Goal: Information Seeking & Learning: Learn about a topic

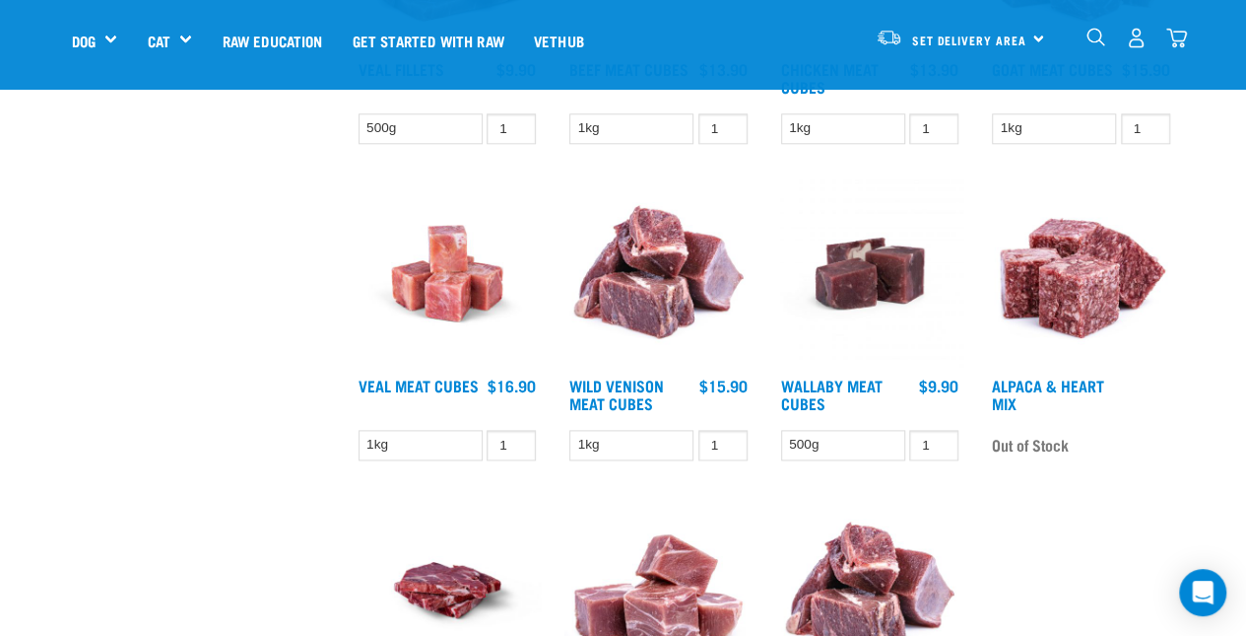
scroll to position [1223, 0]
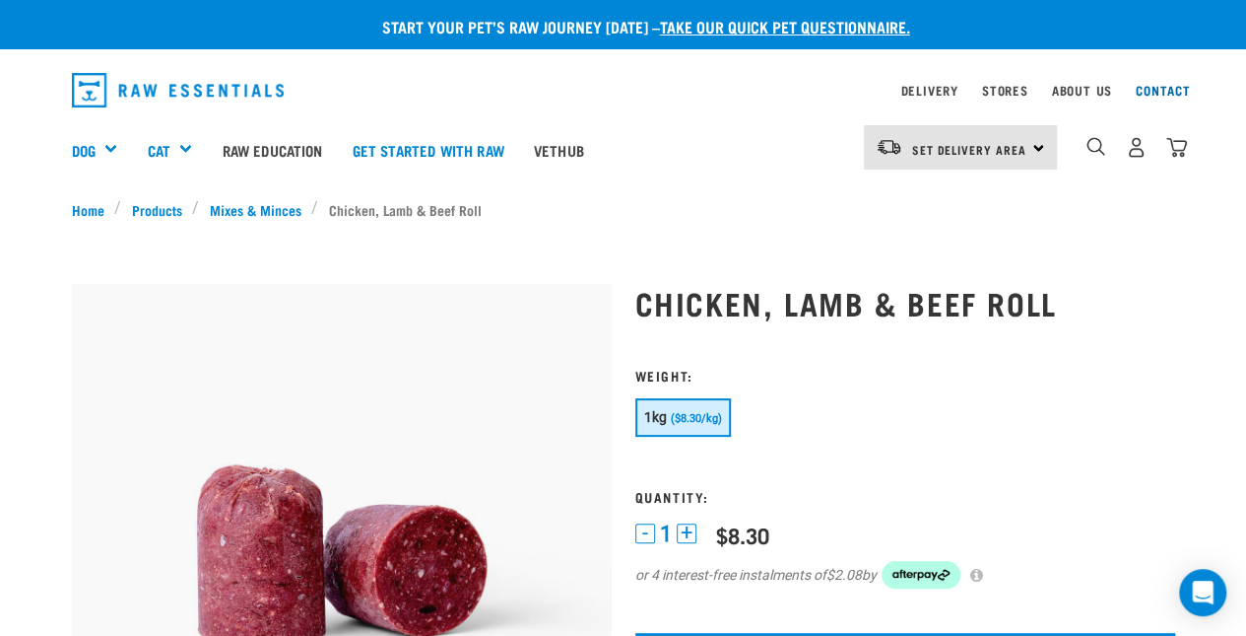
click at [1167, 87] on link "Contact" at bounding box center [1163, 90] width 55 height 7
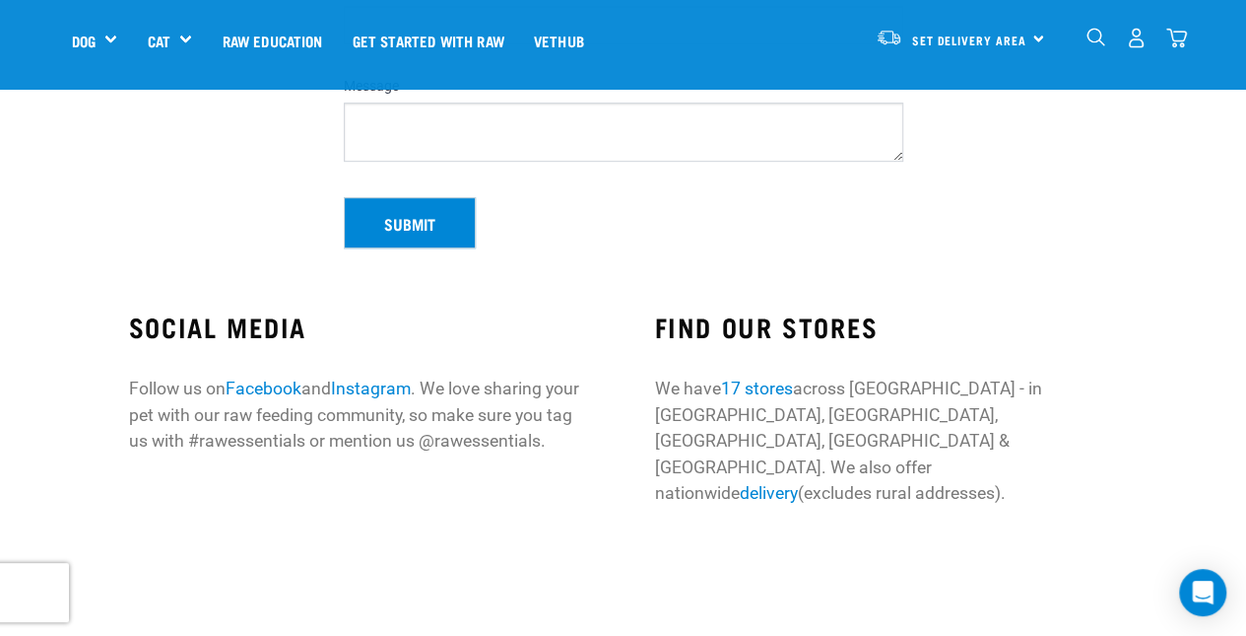
scroll to position [461, 0]
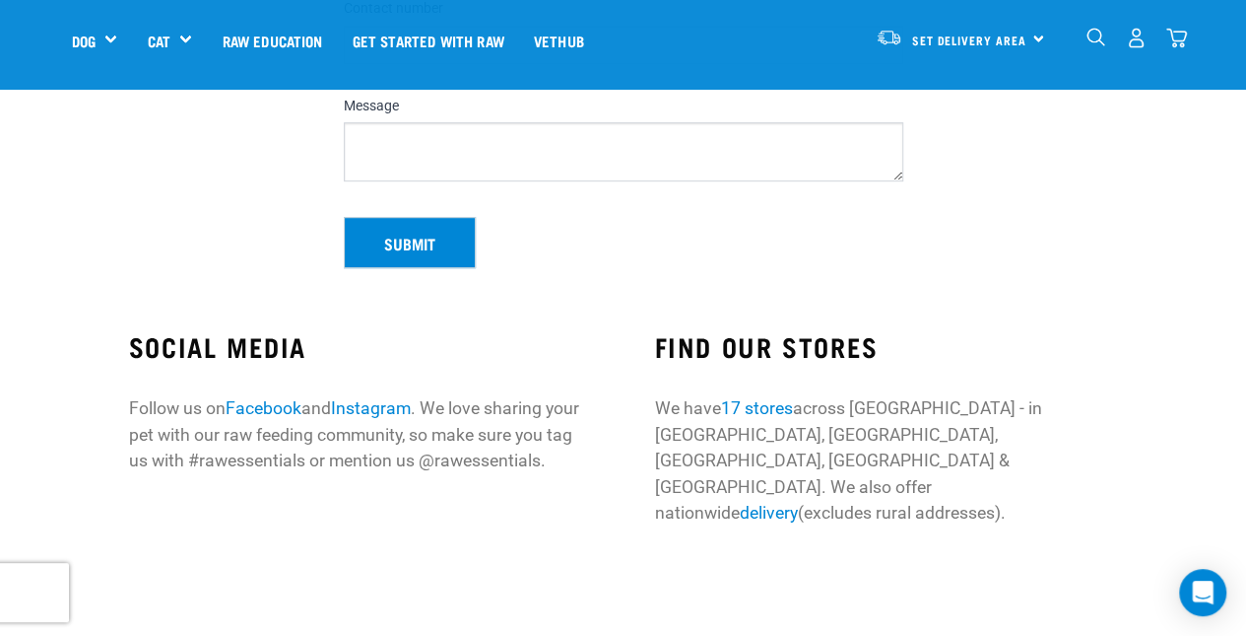
click at [790, 402] on link "17 stores" at bounding box center [757, 408] width 72 height 20
click at [774, 402] on link "17 stores" at bounding box center [757, 408] width 72 height 20
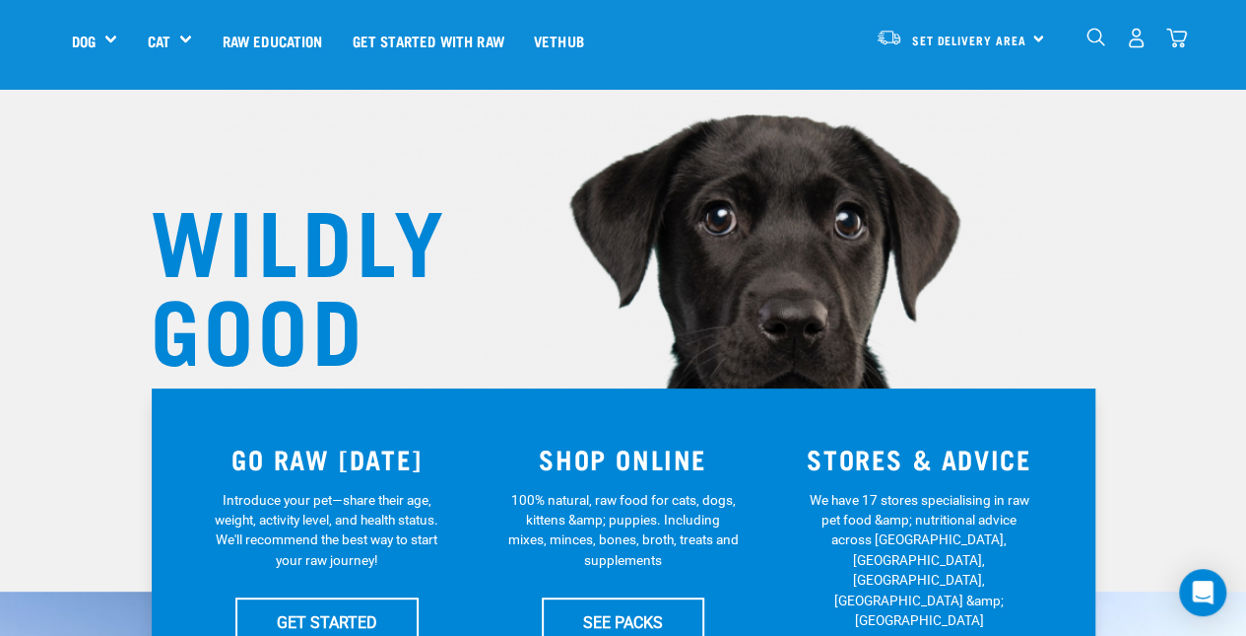
scroll to position [262, 0]
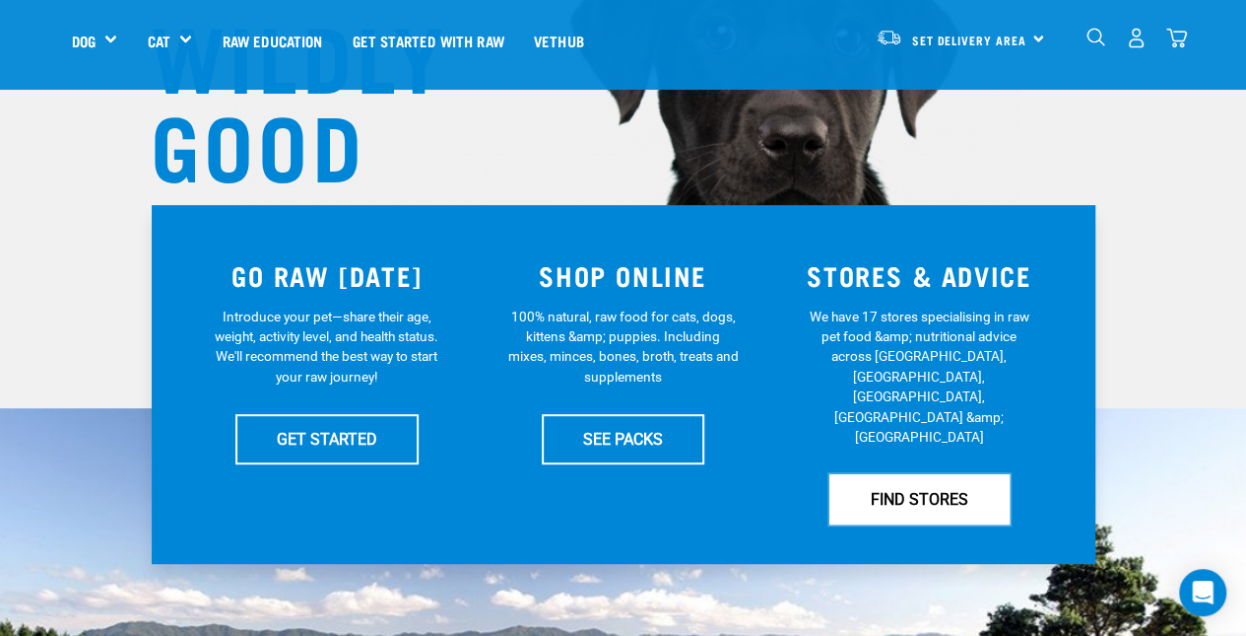
click at [936, 474] on link "FIND STORES" at bounding box center [920, 498] width 180 height 49
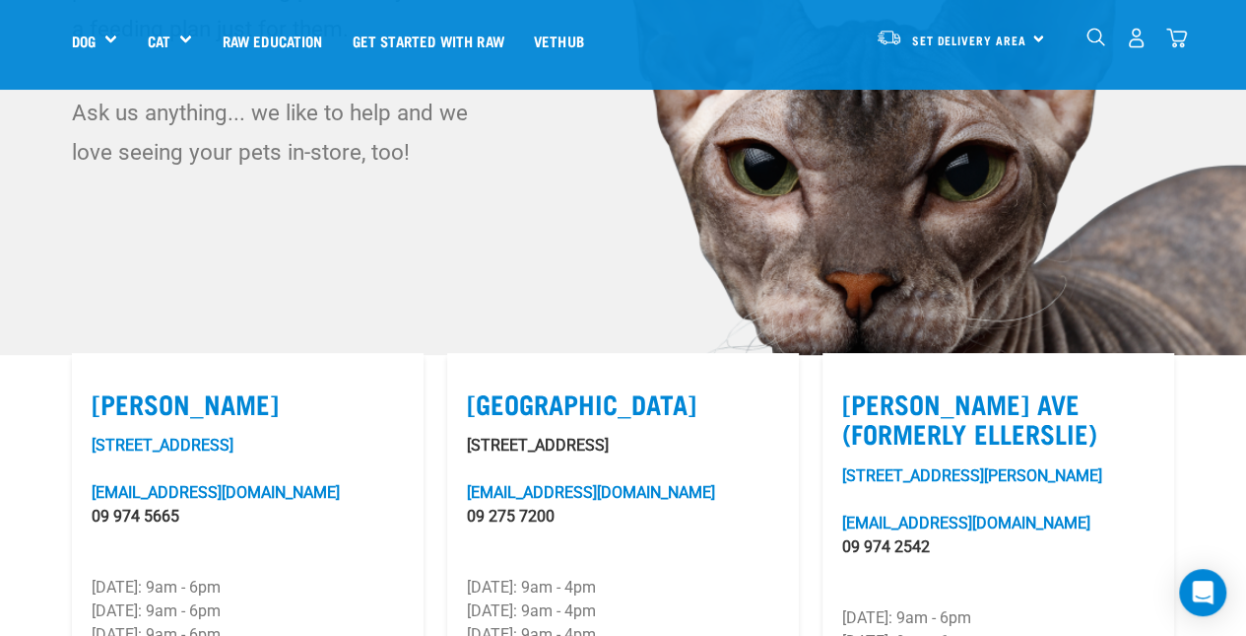
scroll to position [341, 0]
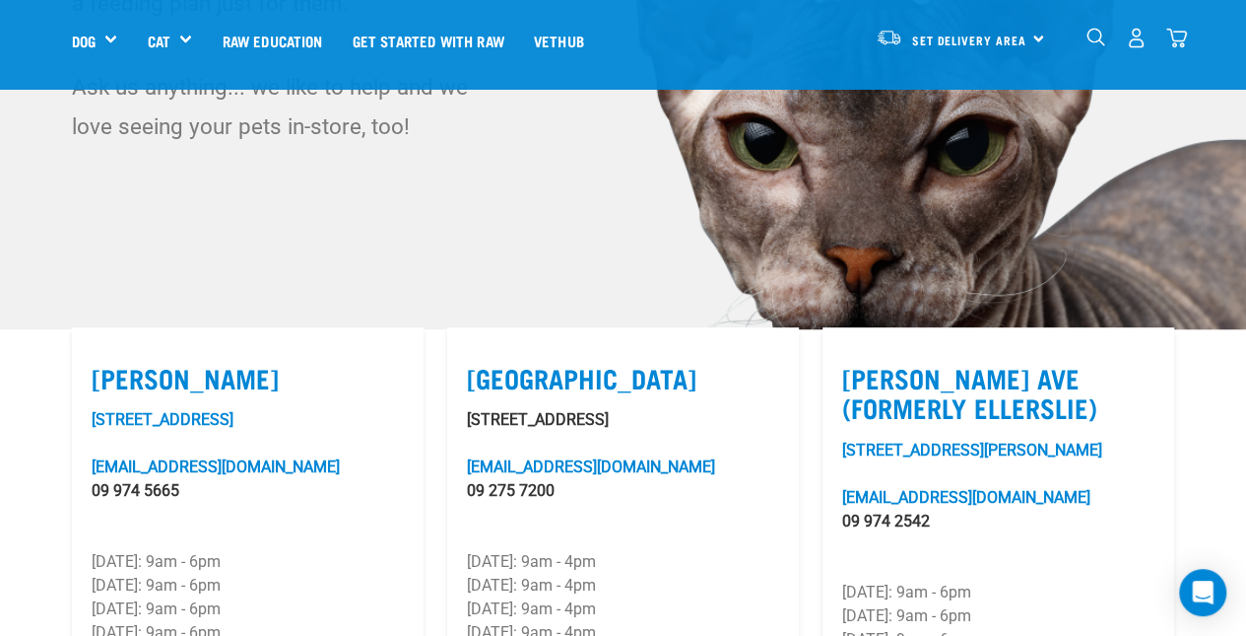
click at [934, 446] on link "97-101 Lunn Avenue" at bounding box center [972, 449] width 260 height 19
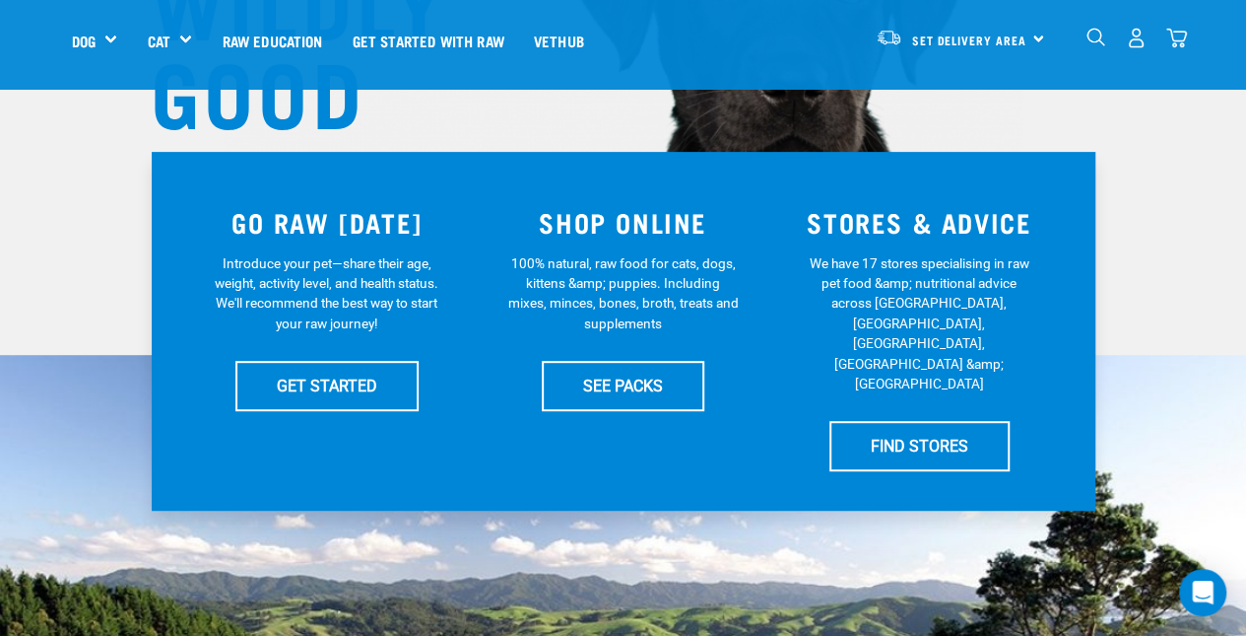
scroll to position [500, 0]
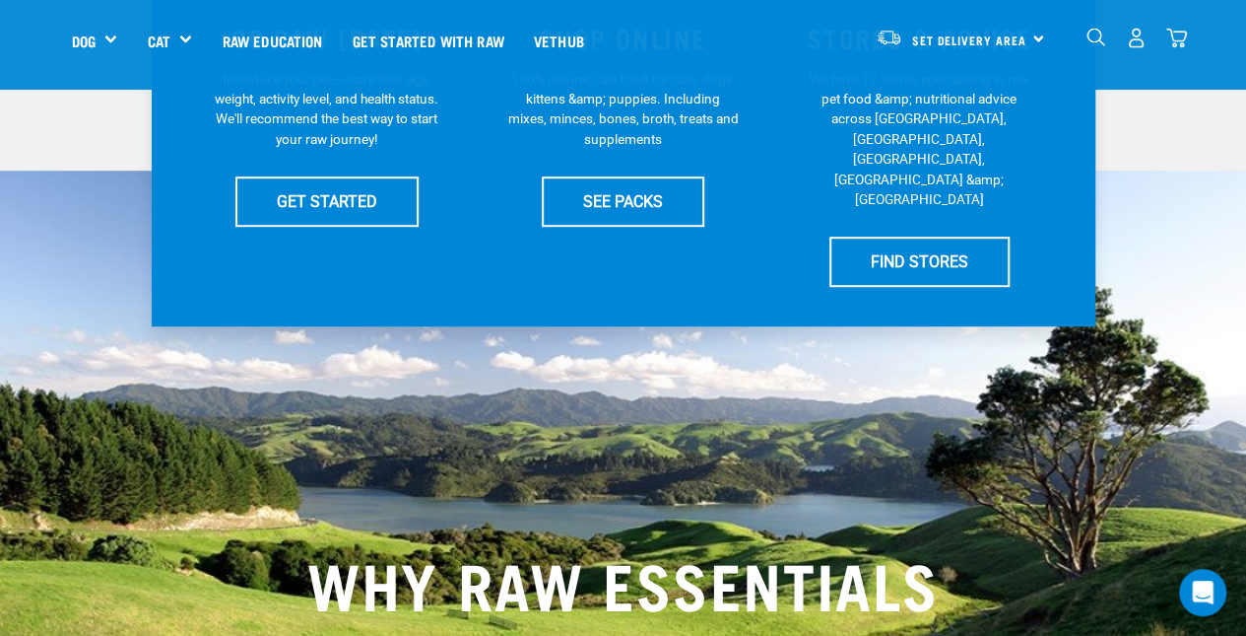
click at [897, 168] on div "STORES & ADVICE We have 17 stores specialising in raw pet food &amp; nutritiona…" at bounding box center [919, 146] width 297 height 303
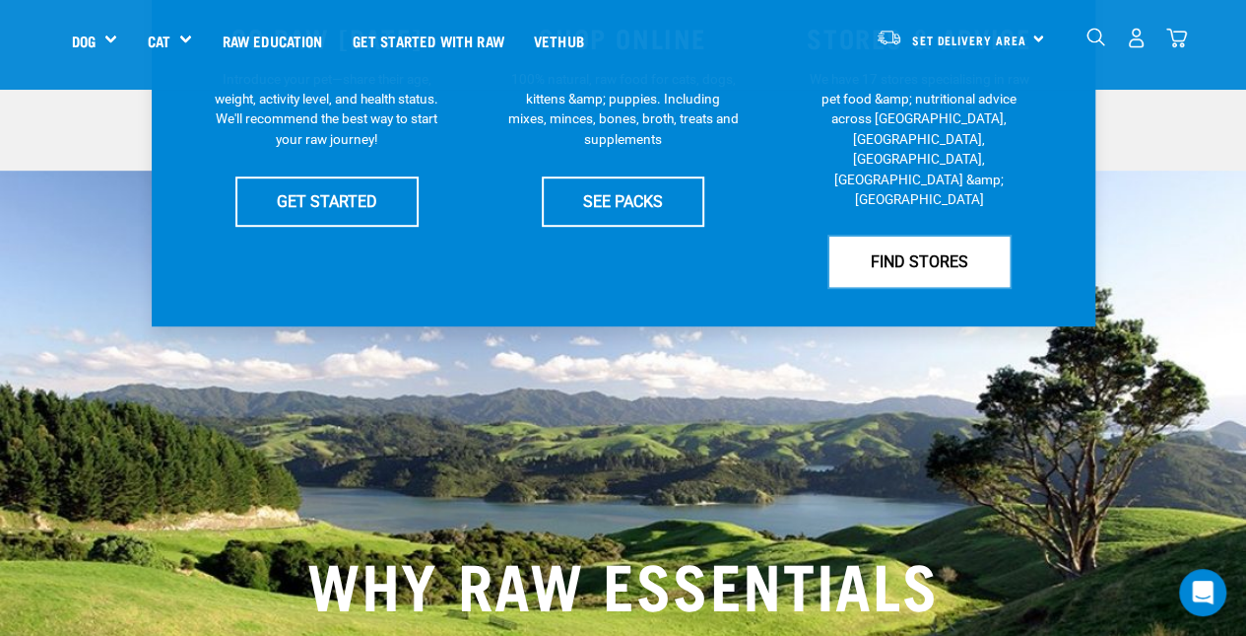
click at [903, 236] on link "FIND STORES" at bounding box center [920, 260] width 180 height 49
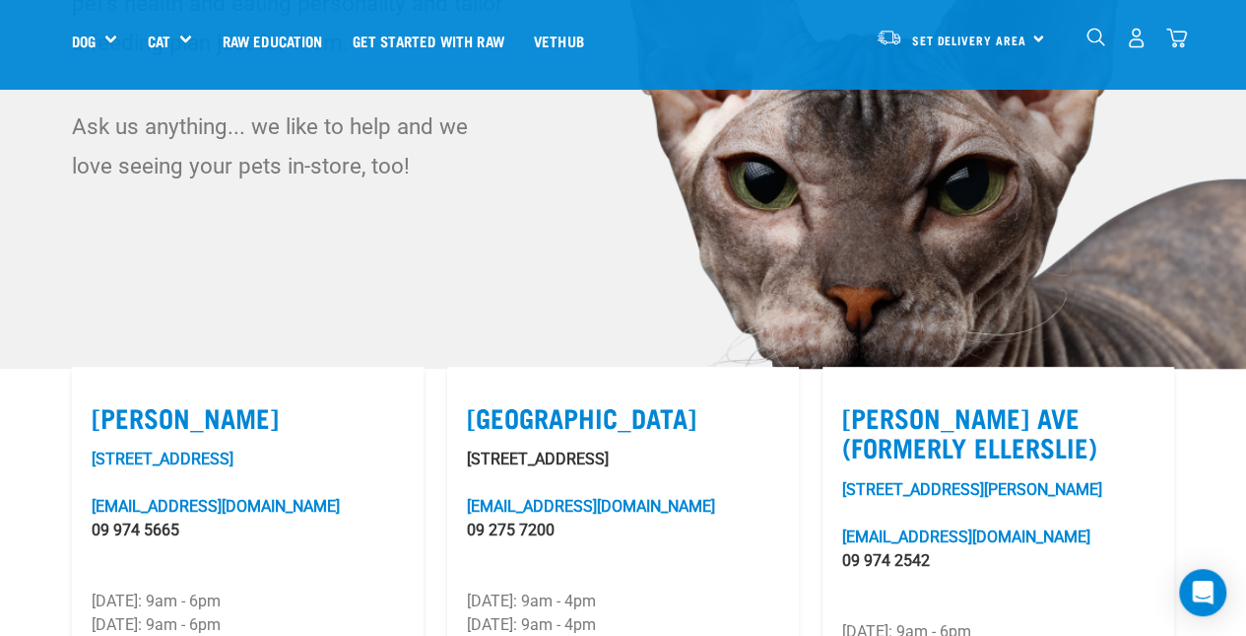
scroll to position [394, 0]
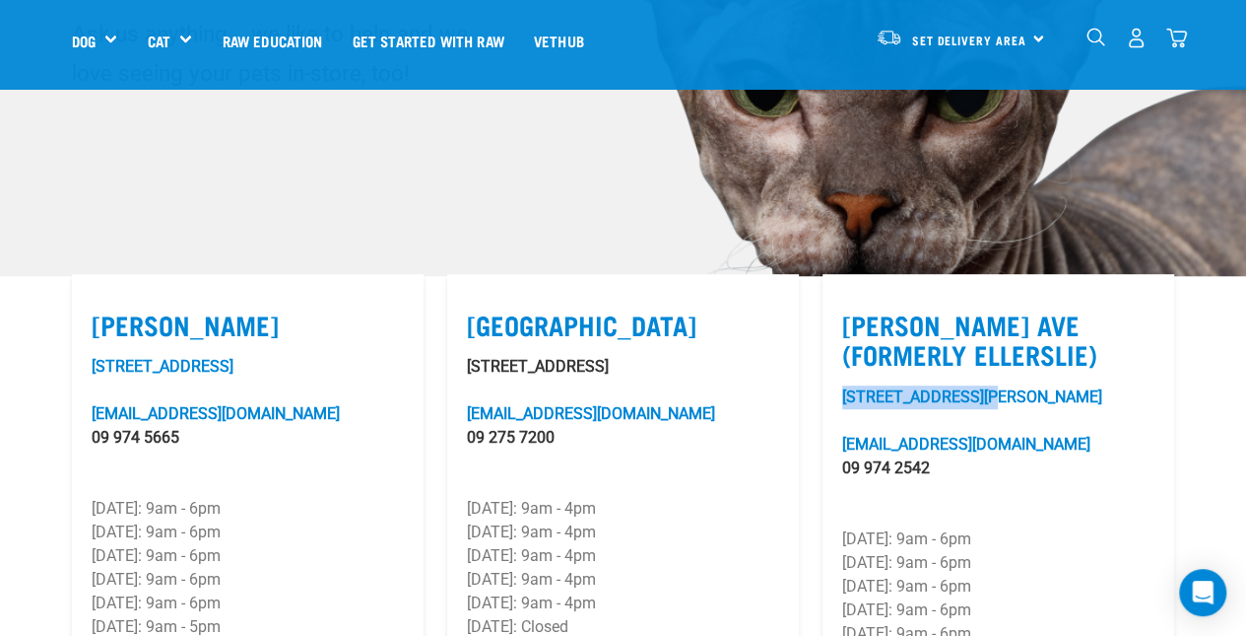
drag, startPoint x: 833, startPoint y: 388, endPoint x: 1032, endPoint y: 388, distance: 199.0
click at [1032, 388] on article "Lunn Ave (Formerly Ellerslie) 97-101 Lunn Avenue lunnave@rawessentials.co.nz 09…" at bounding box center [999, 517] width 352 height 486
copy link "97-101 Lunn Avenue"
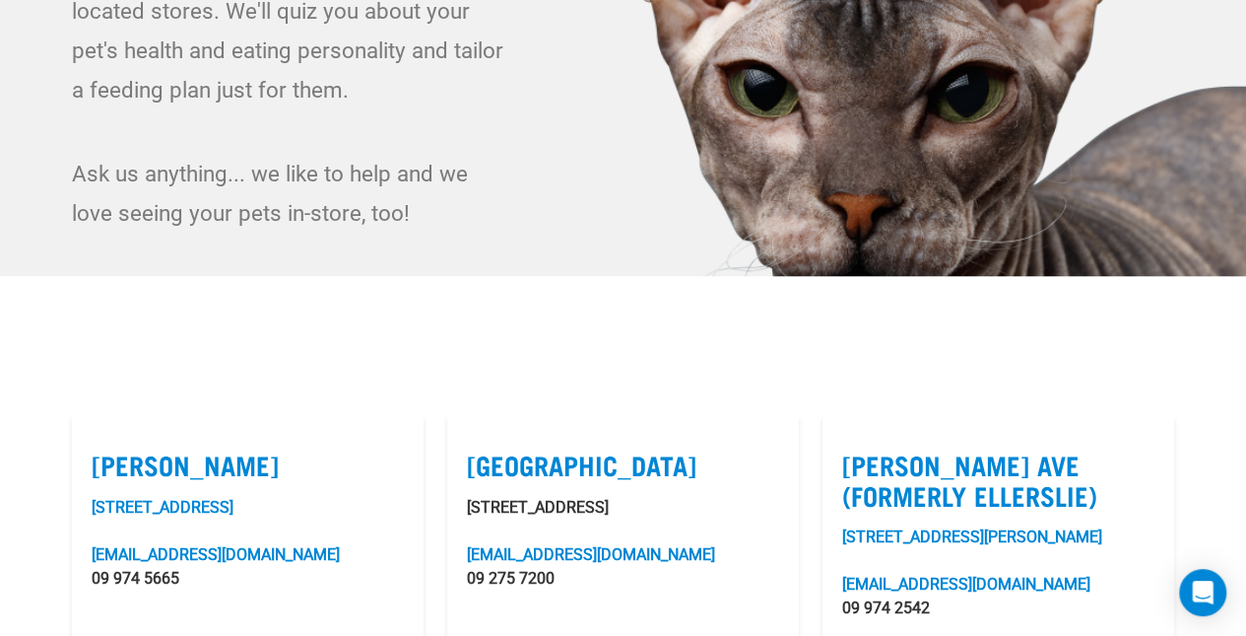
drag, startPoint x: 464, startPoint y: 507, endPoint x: 653, endPoint y: 507, distance: 189.2
click at [653, 507] on article "Airport Oaks 80 Ascot Road, Mangere airportoaks@rawessentials.co.nz 09 275 7200…" at bounding box center [623, 642] width 352 height 456
copy p "[STREET_ADDRESS]"
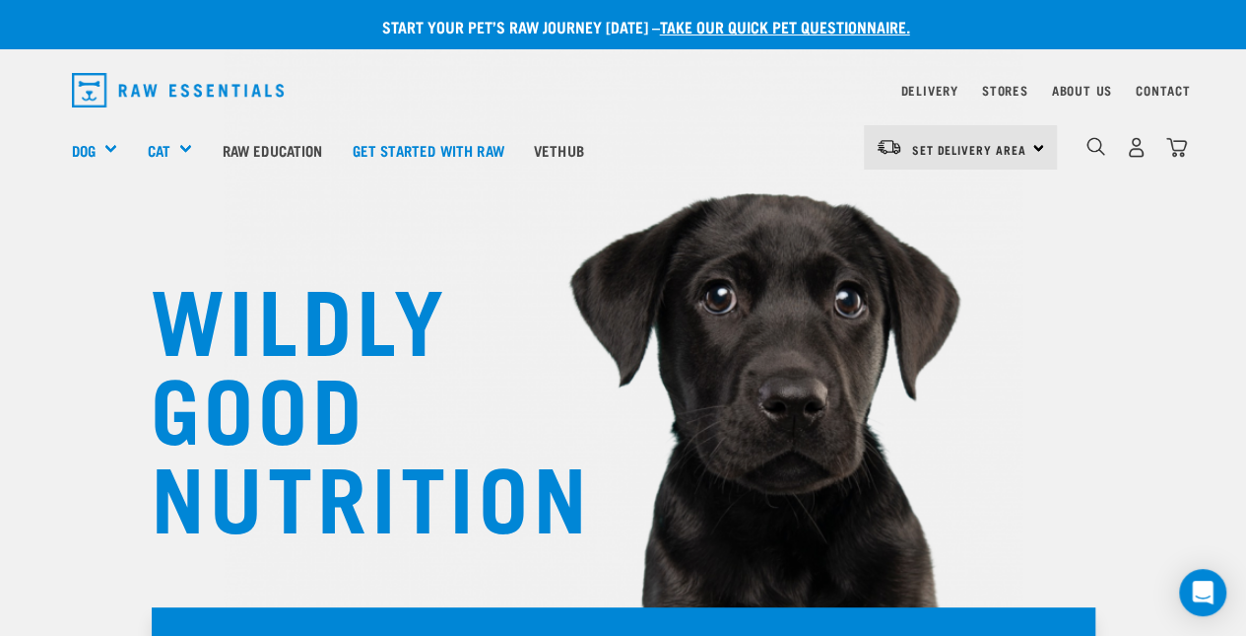
click at [1086, 137] on div "dropdown navigation" at bounding box center [1096, 147] width 21 height 21
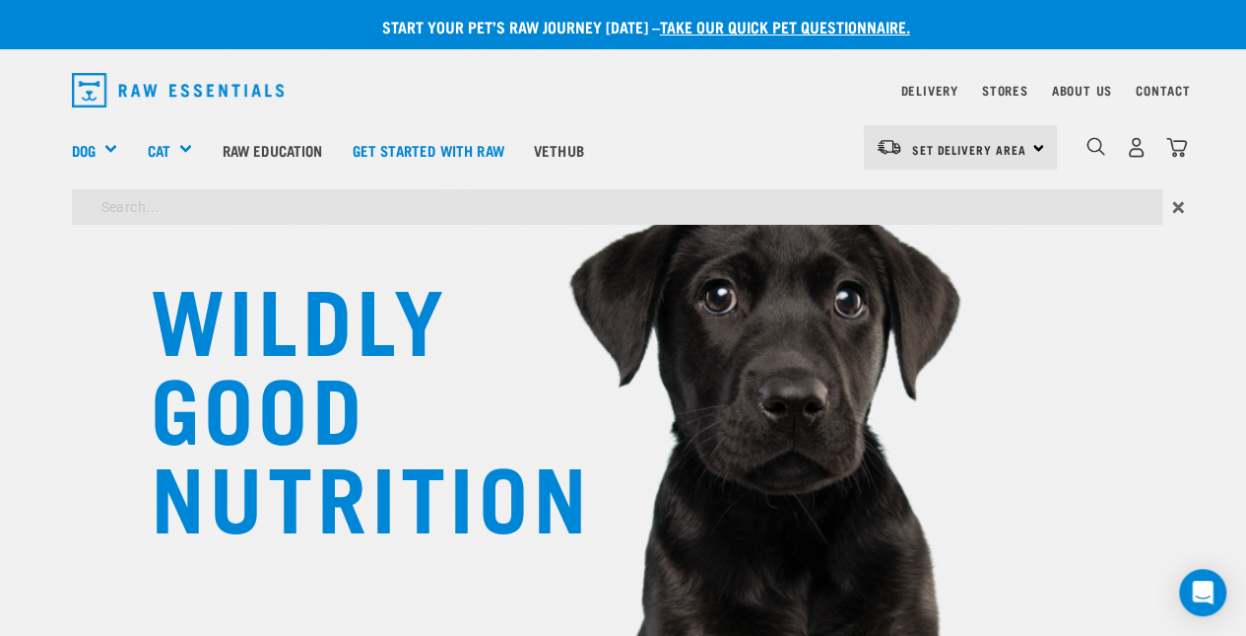
click at [1171, 206] on form "×" at bounding box center [624, 206] width 1104 height 35
click at [1131, 131] on div "0" at bounding box center [1136, 147] width 101 height 44
click at [1131, 145] on img "dropdown navigation" at bounding box center [1136, 147] width 21 height 21
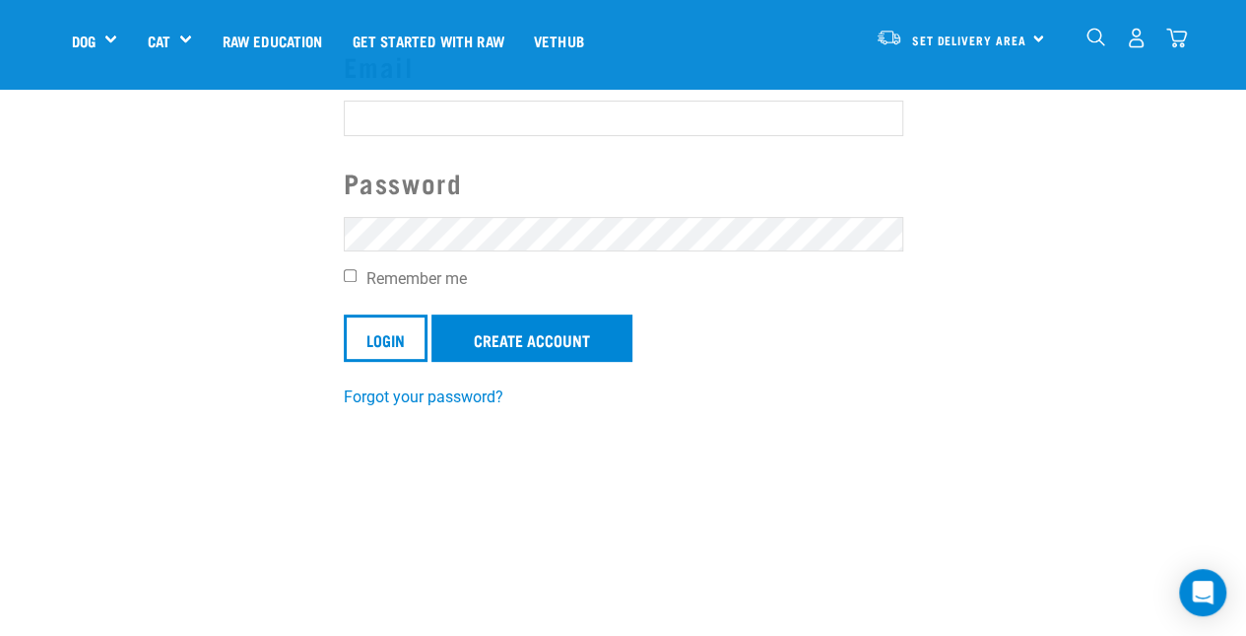
scroll to position [195, 0]
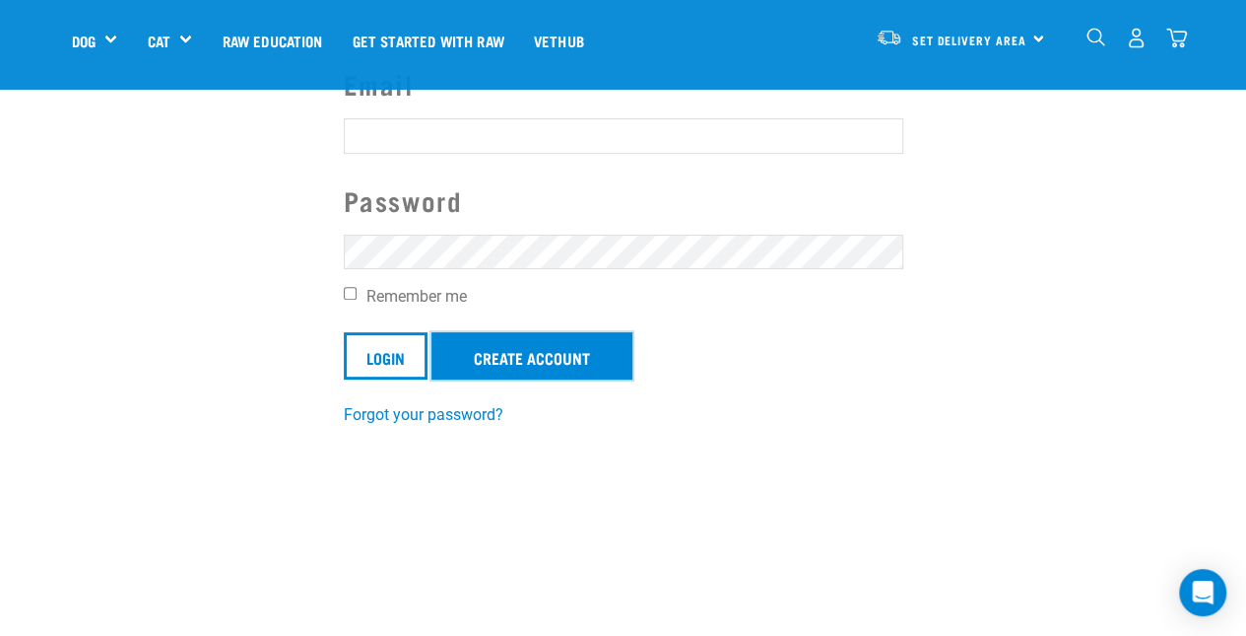
click at [581, 353] on link "Create Account" at bounding box center [532, 355] width 201 height 47
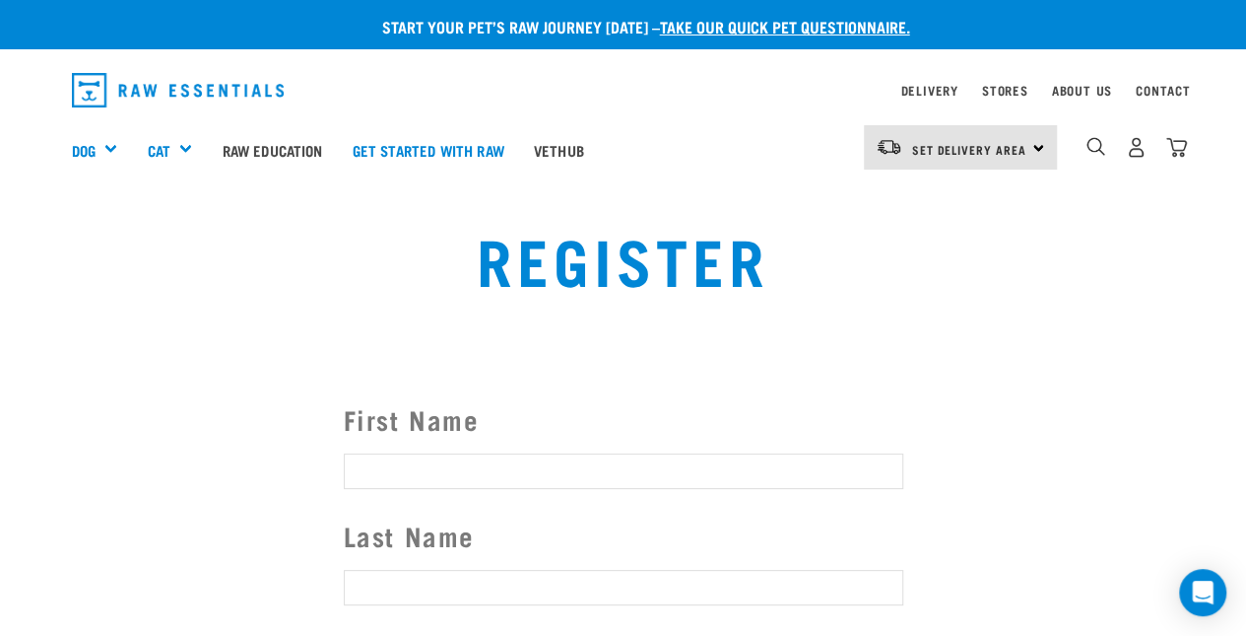
click at [510, 474] on input "First Name" at bounding box center [624, 470] width 560 height 35
type input "Dave"
click at [510, 596] on input "Last Name" at bounding box center [624, 586] width 560 height 35
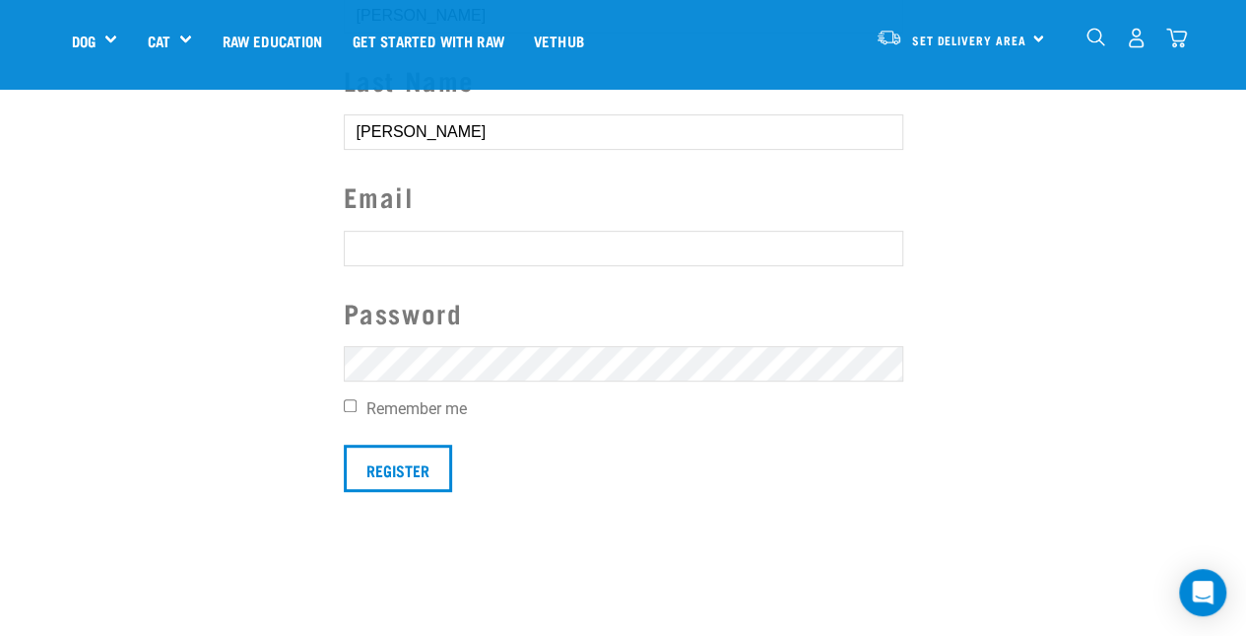
scroll to position [355, 0]
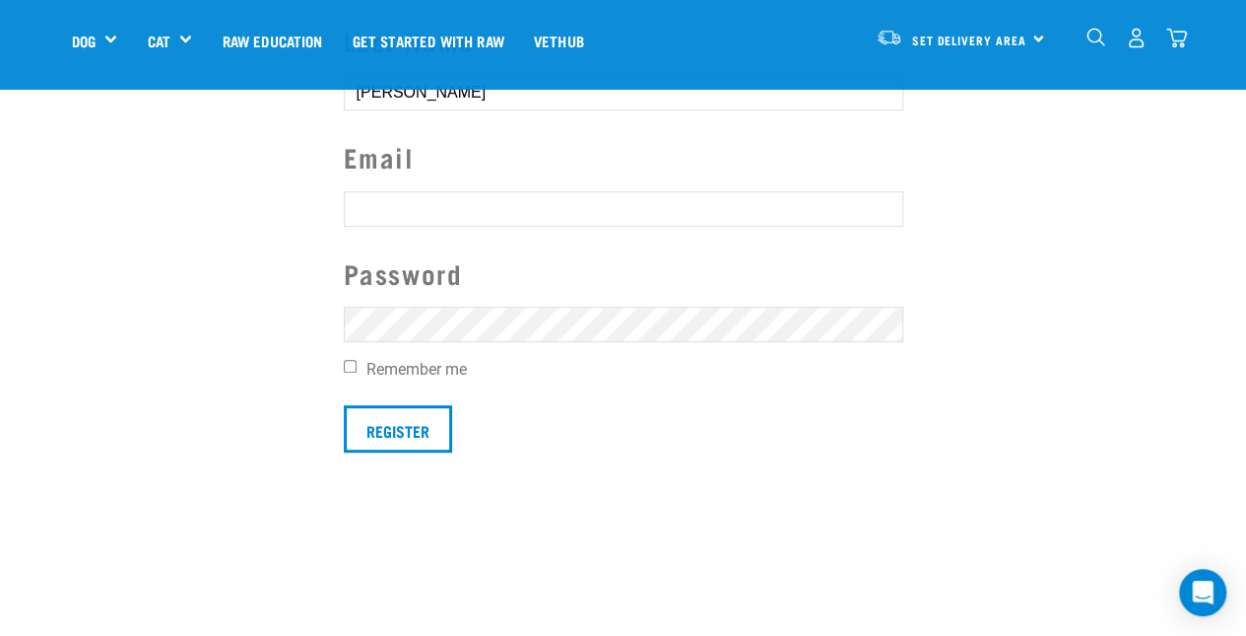
type input "Neil"
click at [483, 198] on input "text" at bounding box center [624, 208] width 560 height 35
type input "ccsnzltd@gmail.com"
click at [345, 363] on input "Remember me" at bounding box center [350, 366] width 13 height 13
checkbox input "true"
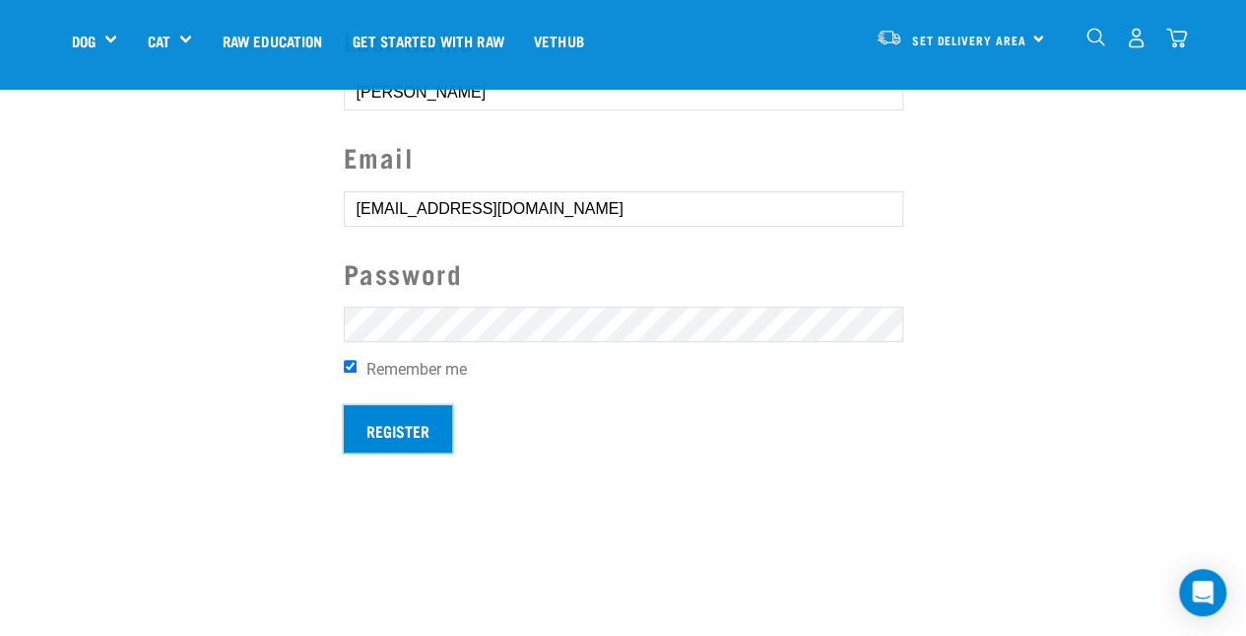
click at [365, 434] on input "Register" at bounding box center [398, 428] width 108 height 47
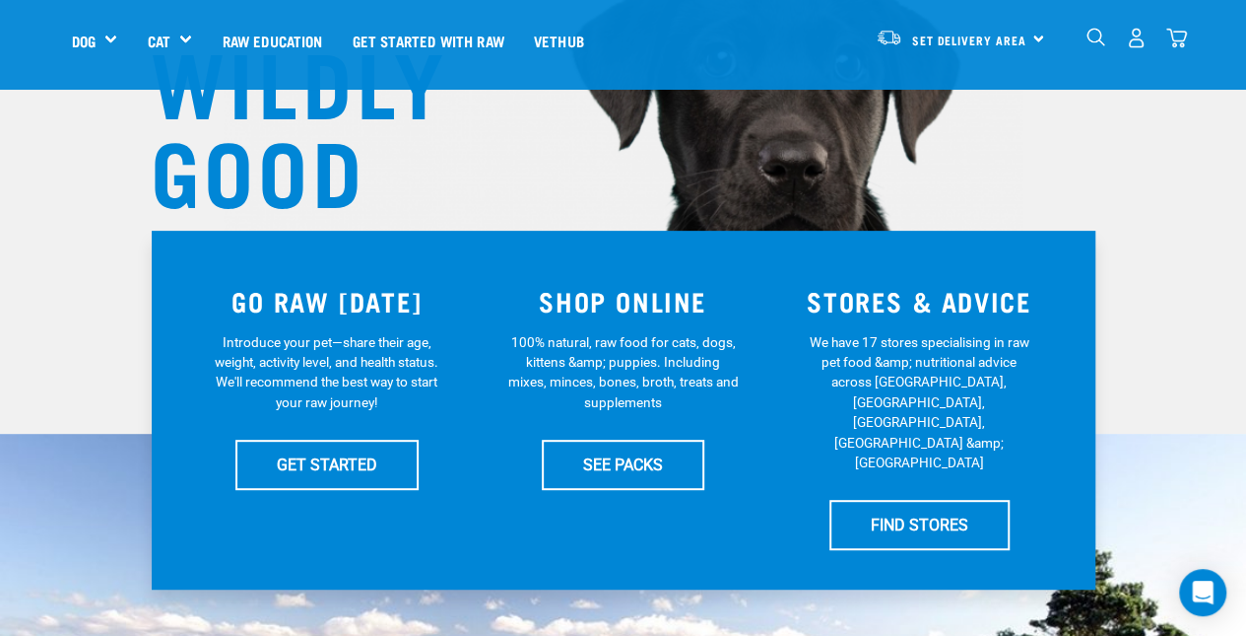
scroll to position [290, 0]
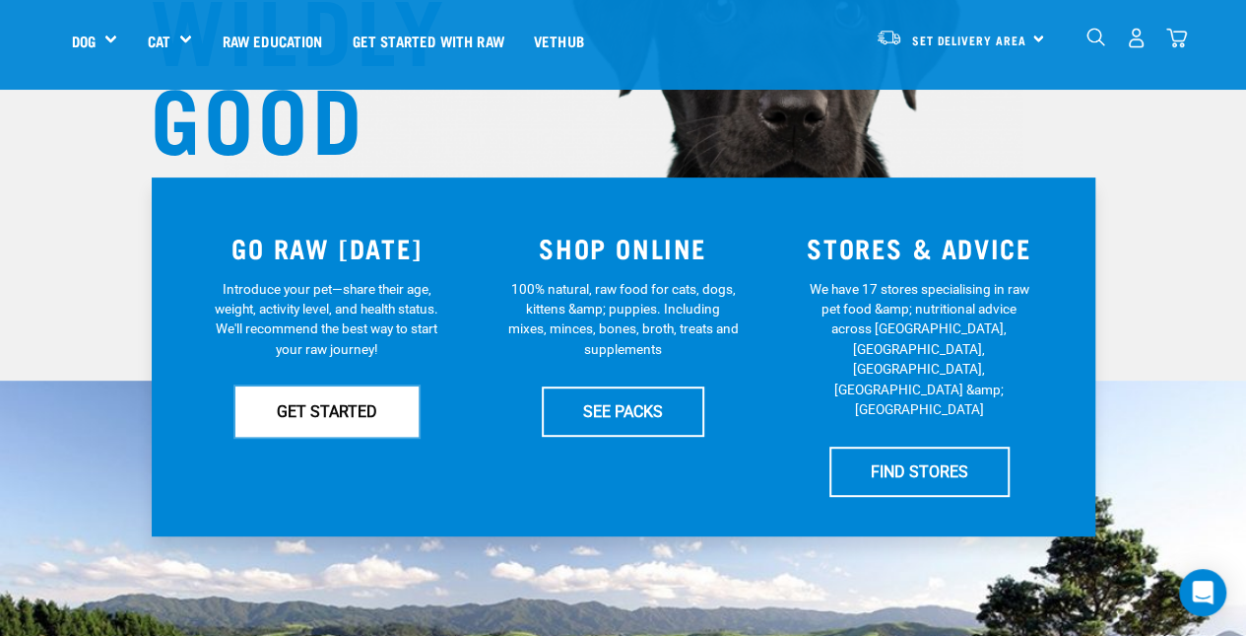
click at [328, 410] on link "GET STARTED" at bounding box center [326, 410] width 183 height 49
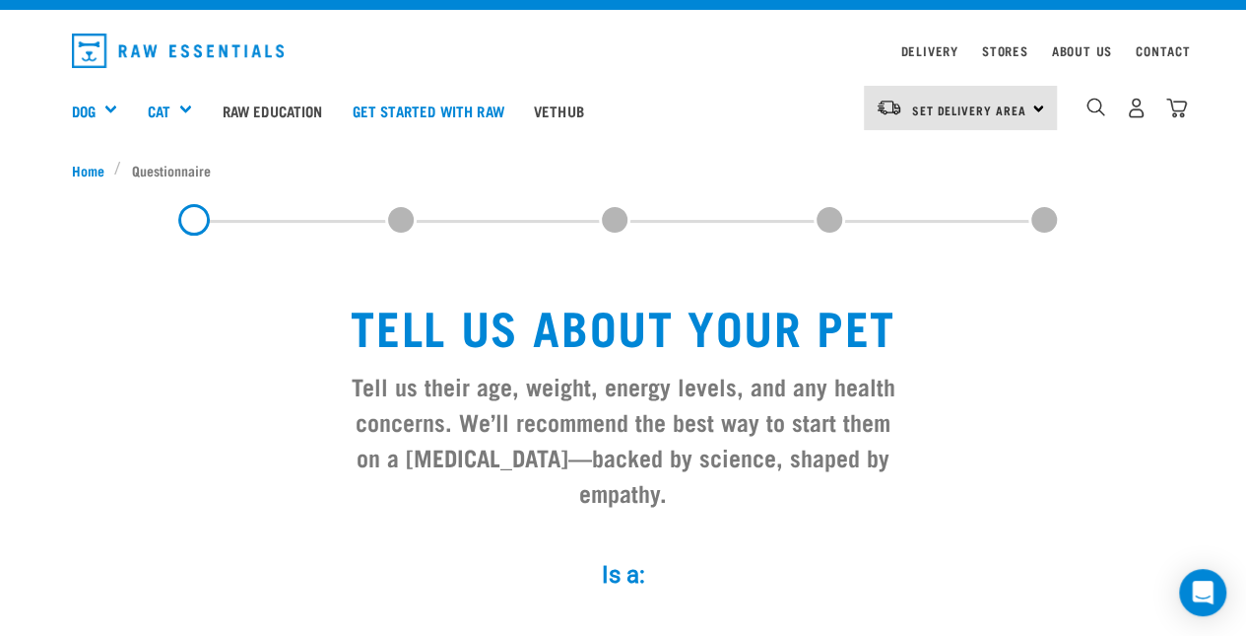
scroll to position [183, 0]
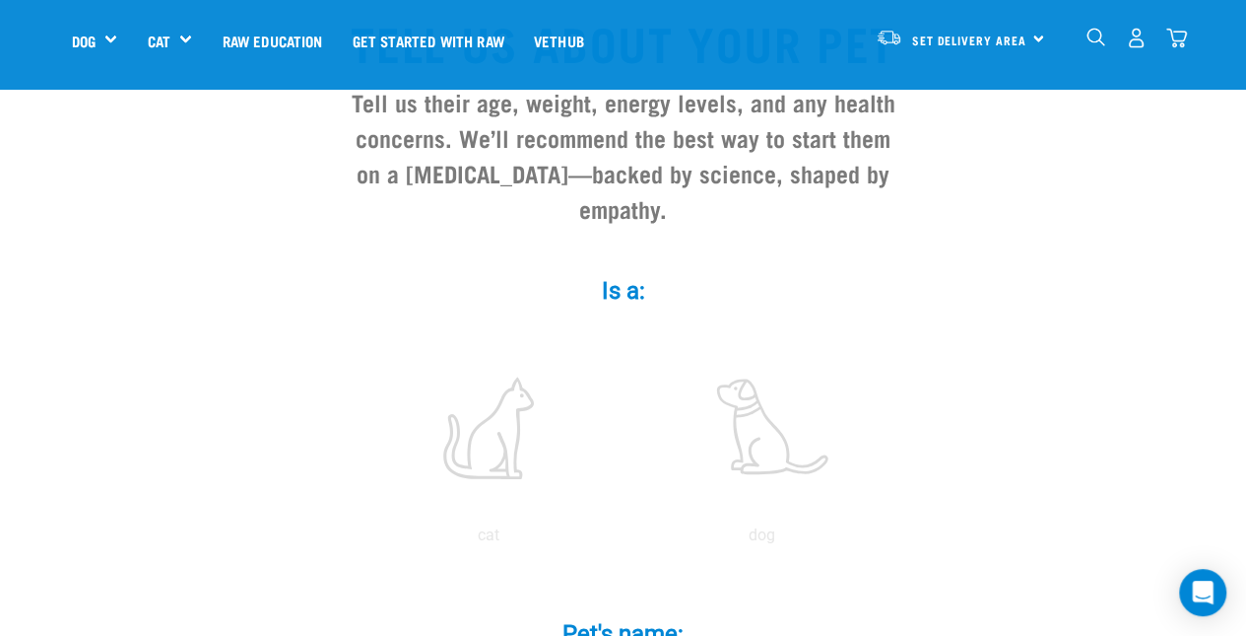
click at [751, 367] on label at bounding box center [763, 427] width 266 height 167
click at [626, 540] on input "radio" at bounding box center [626, 540] width 0 height 0
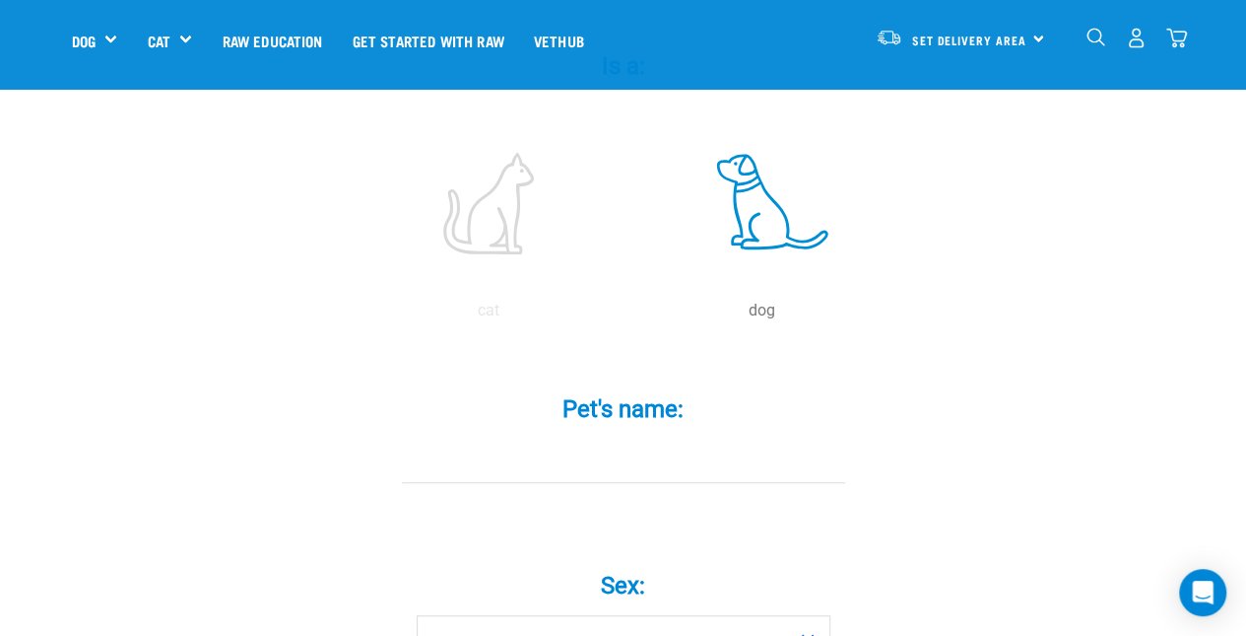
scroll to position [447, 0]
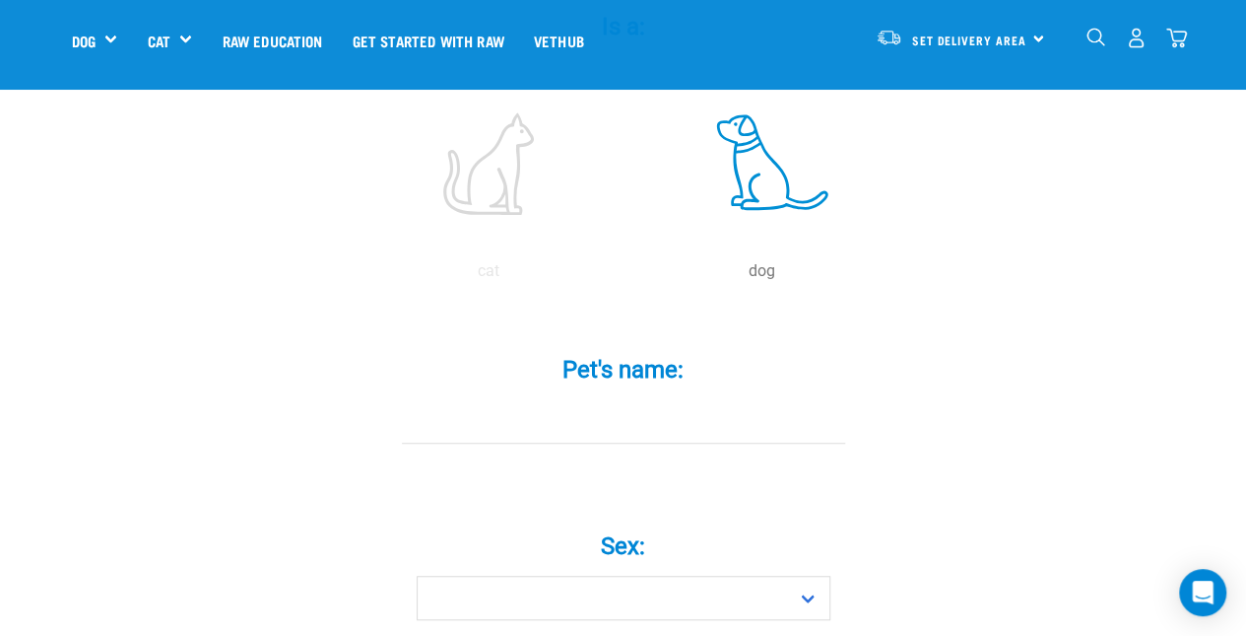
click at [573, 399] on input "Pet's name: *" at bounding box center [623, 421] width 443 height 44
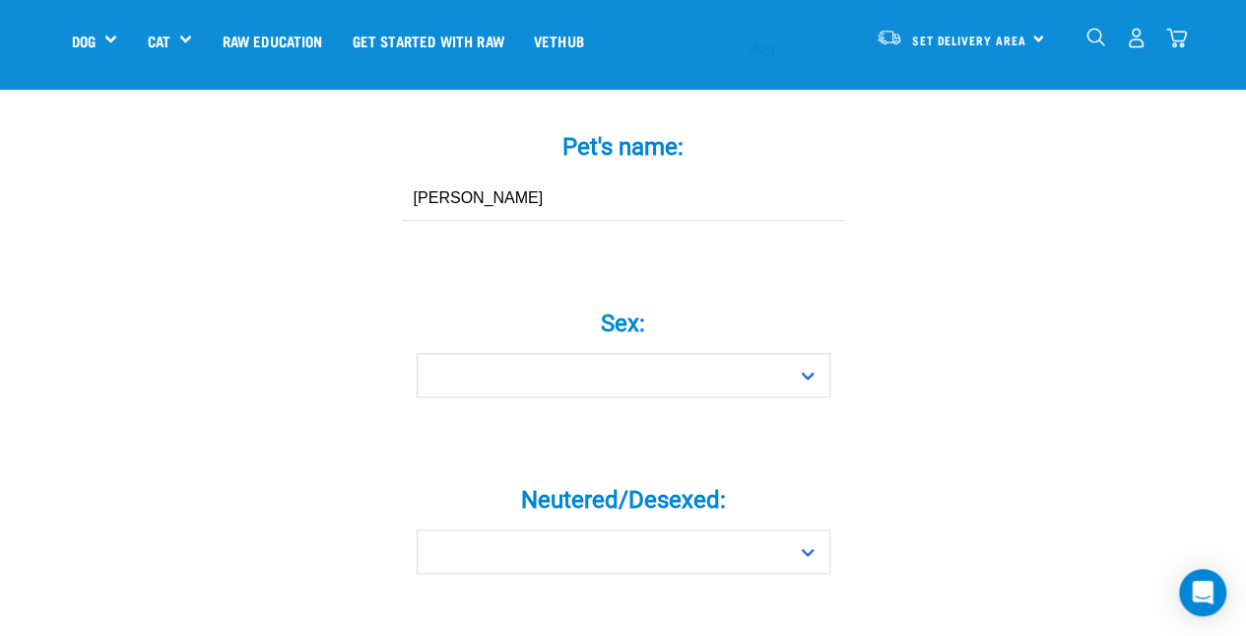
scroll to position [684, 0]
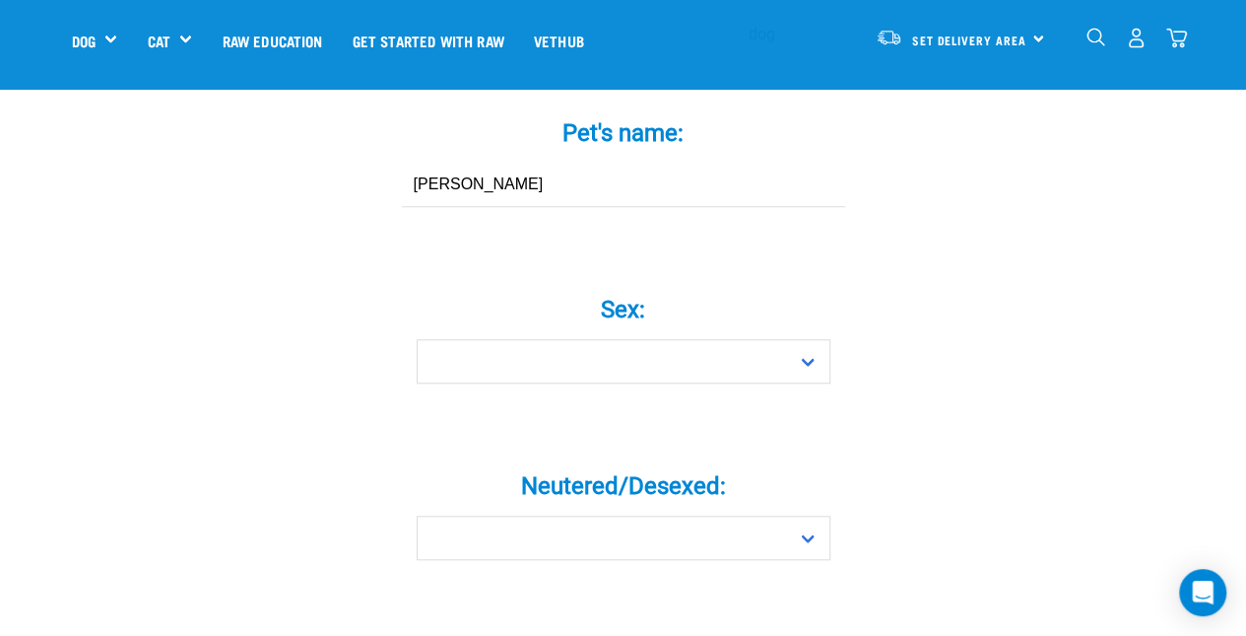
type input "Tyson"
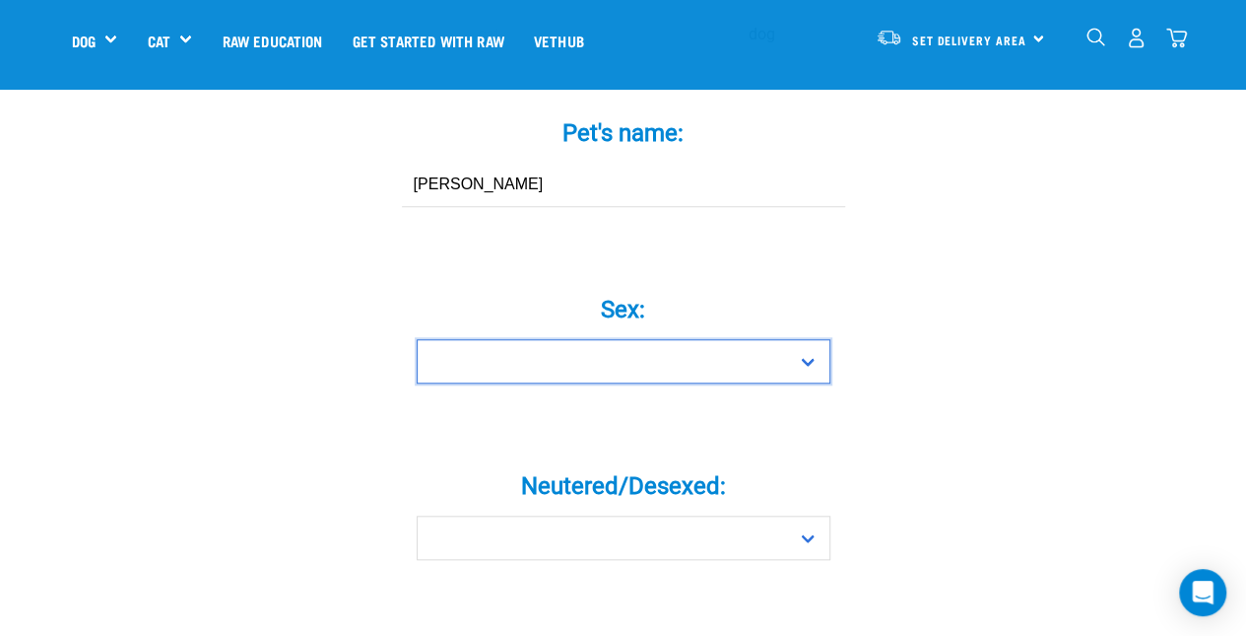
click at [787, 339] on select "Boy Girl" at bounding box center [624, 361] width 414 height 44
select select "boy"
click at [417, 339] on select "Boy Girl" at bounding box center [624, 361] width 414 height 44
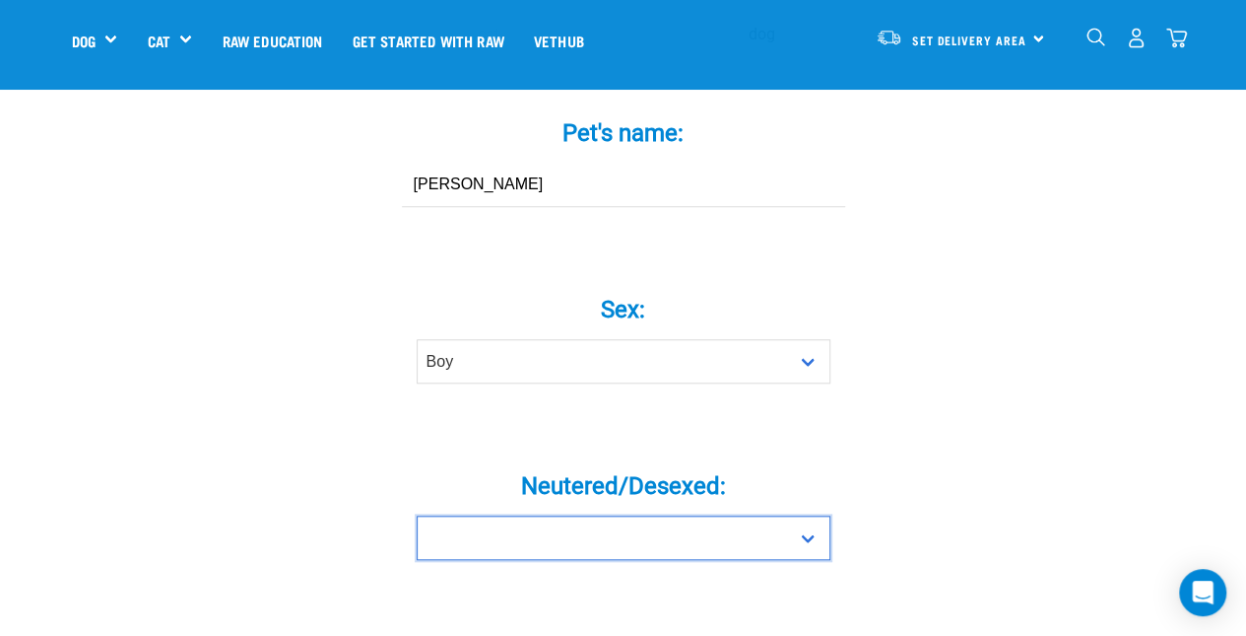
click at [743, 515] on select "Yes No" at bounding box center [624, 537] width 414 height 44
select select "yes"
click at [417, 515] on select "Yes No" at bounding box center [624, 537] width 414 height 44
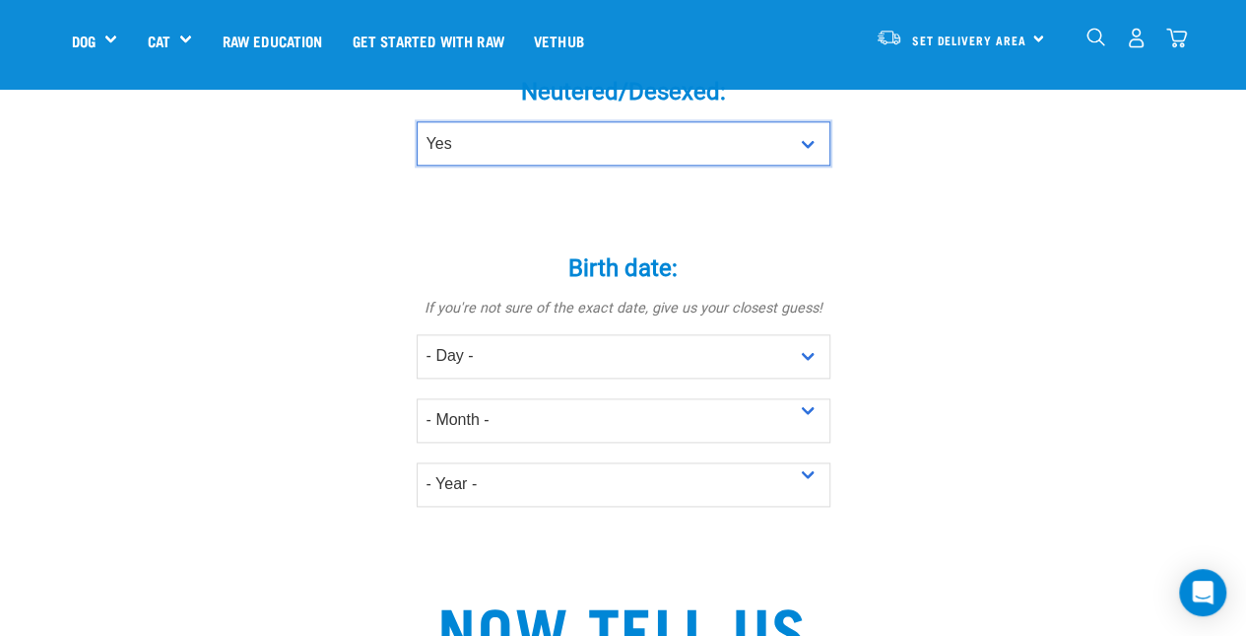
scroll to position [1130, 0]
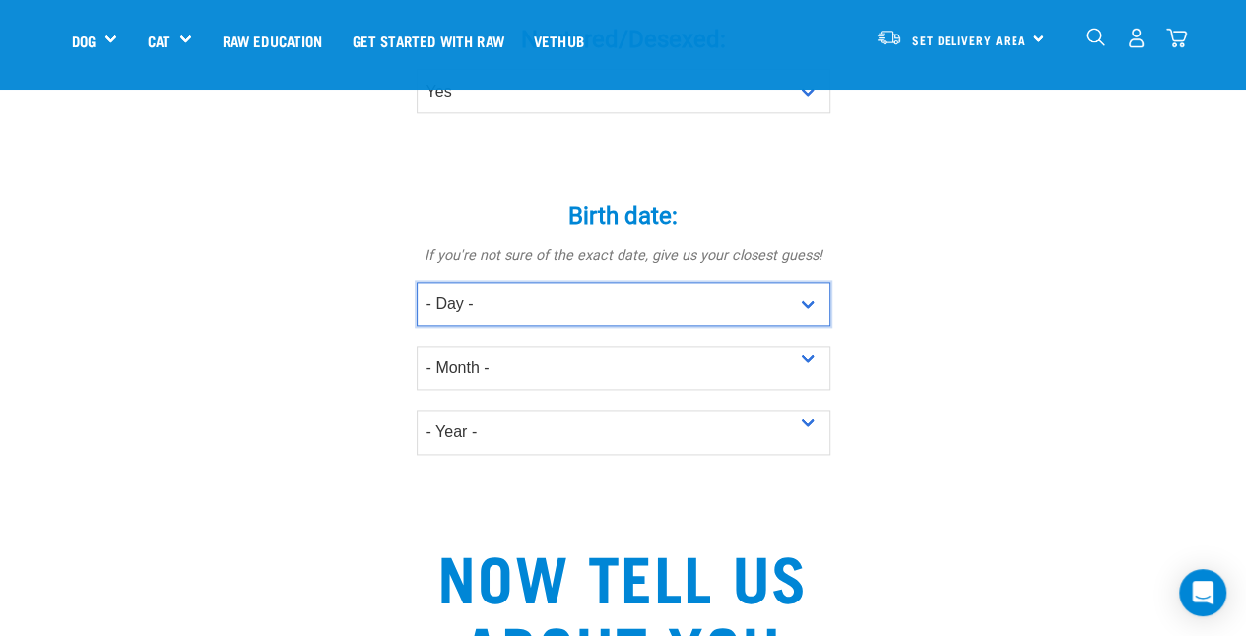
click at [796, 282] on select "- Day - 1 2 3 4 5 6 7 8 9 10 11 12 13 14 15 16 17 18 19 20 21 22 23 24 25 26 27" at bounding box center [624, 304] width 414 height 44
select select "6"
click at [417, 282] on select "- Day - 1 2 3 4 5 6 7 8 9 10 11 12 13 14 15 16 17 18 19 20 21 22 23 24 25 26 27" at bounding box center [624, 304] width 414 height 44
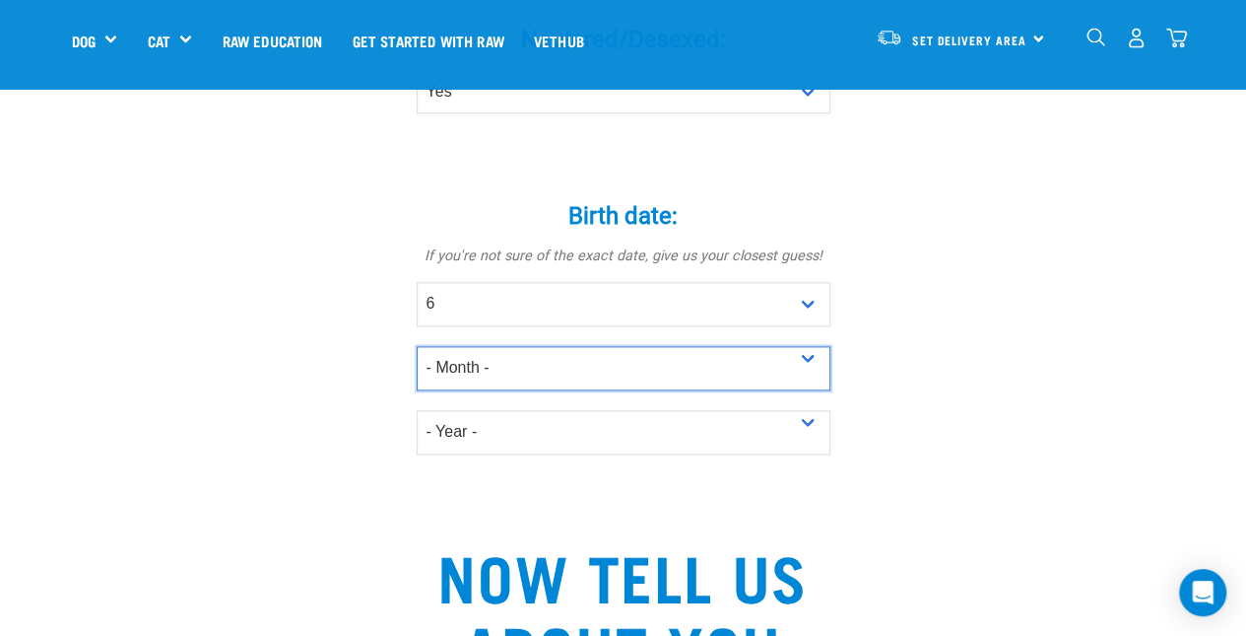
click at [690, 346] on select "- Month - January February March April May June July August September October N…" at bounding box center [624, 368] width 414 height 44
select select "October"
click at [417, 346] on select "- Month - January February March April May June July August September October N…" at bounding box center [624, 368] width 414 height 44
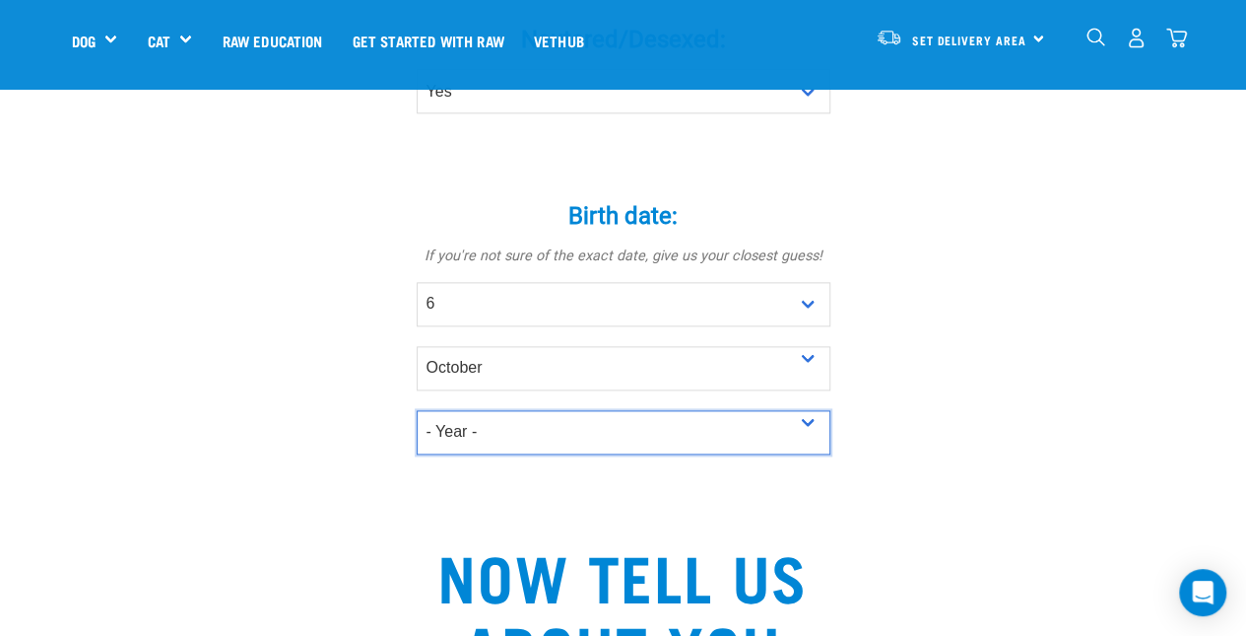
click at [795, 410] on select "- Year - 2025 2024 2023 2022 2021 2020 2019 2018 2017 2016 2015 2014 2013 2012" at bounding box center [624, 432] width 414 height 44
select select "2023"
click at [417, 410] on select "- Year - 2025 2024 2023 2022 2021 2020 2019 2018 2017 2016 2015 2014 2013 2012" at bounding box center [624, 432] width 414 height 44
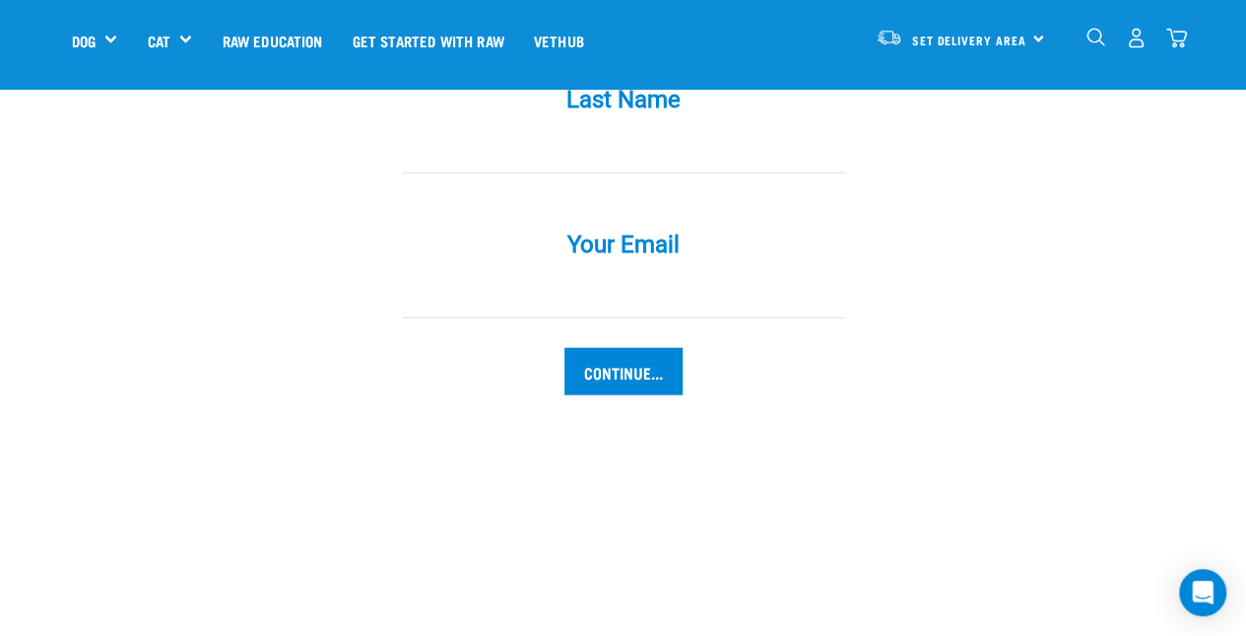
scroll to position [2170, 0]
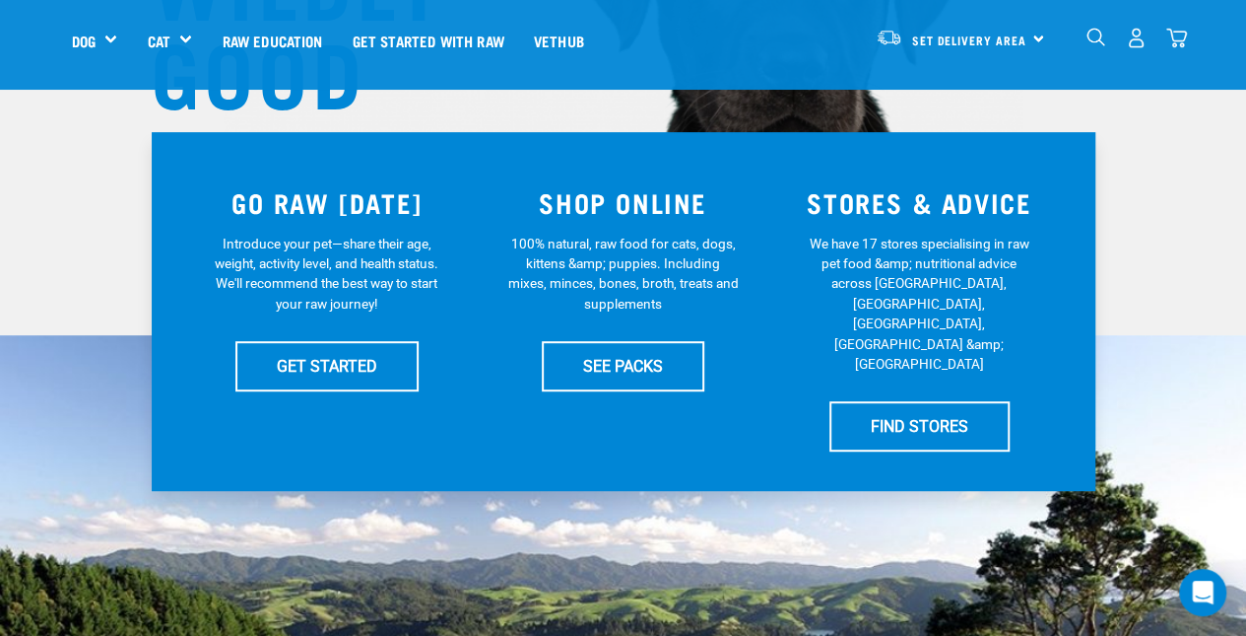
scroll to position [330, 0]
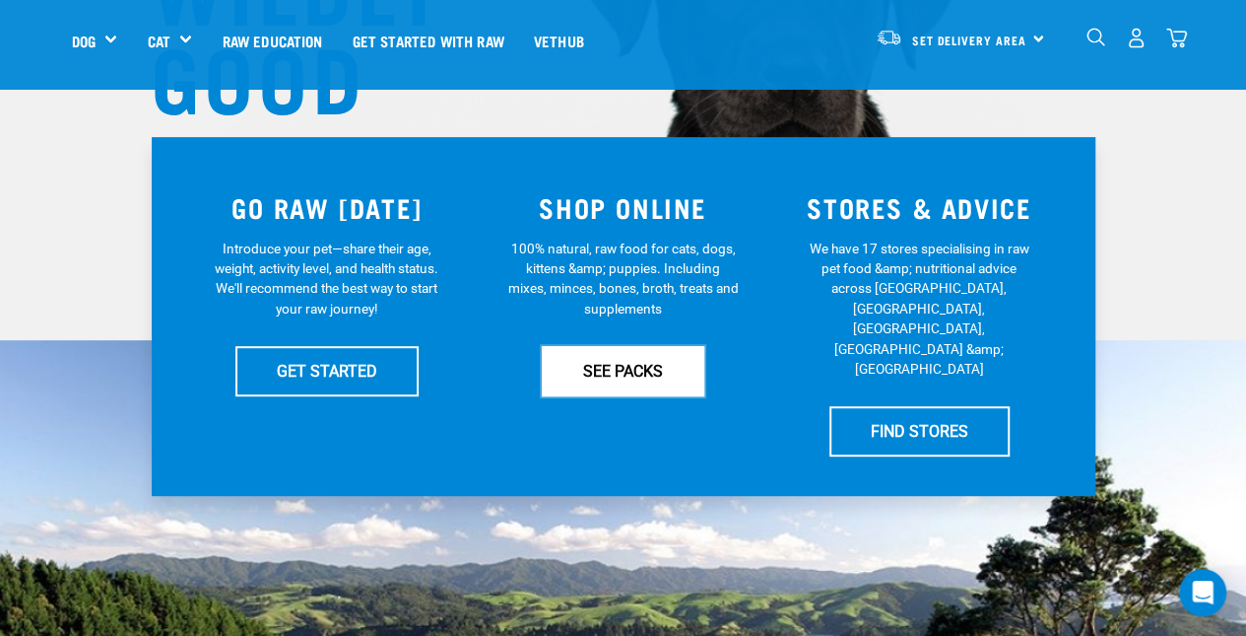
click at [630, 362] on link "SEE PACKS" at bounding box center [623, 370] width 163 height 49
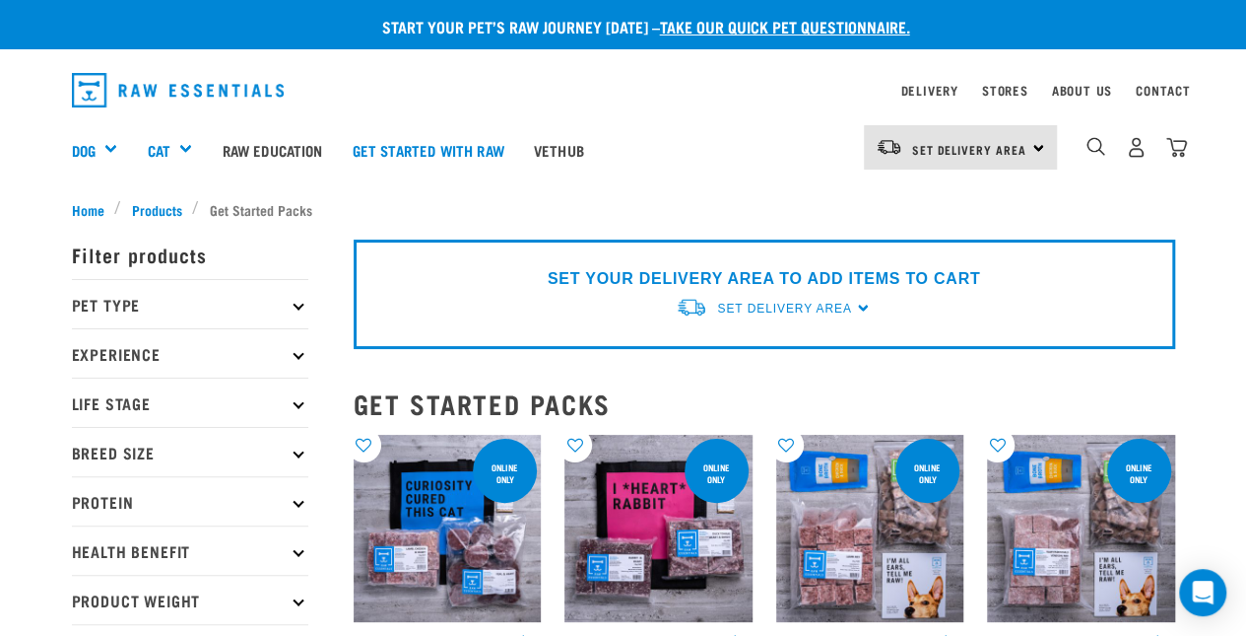
click at [279, 291] on p "Pet Type" at bounding box center [190, 303] width 236 height 49
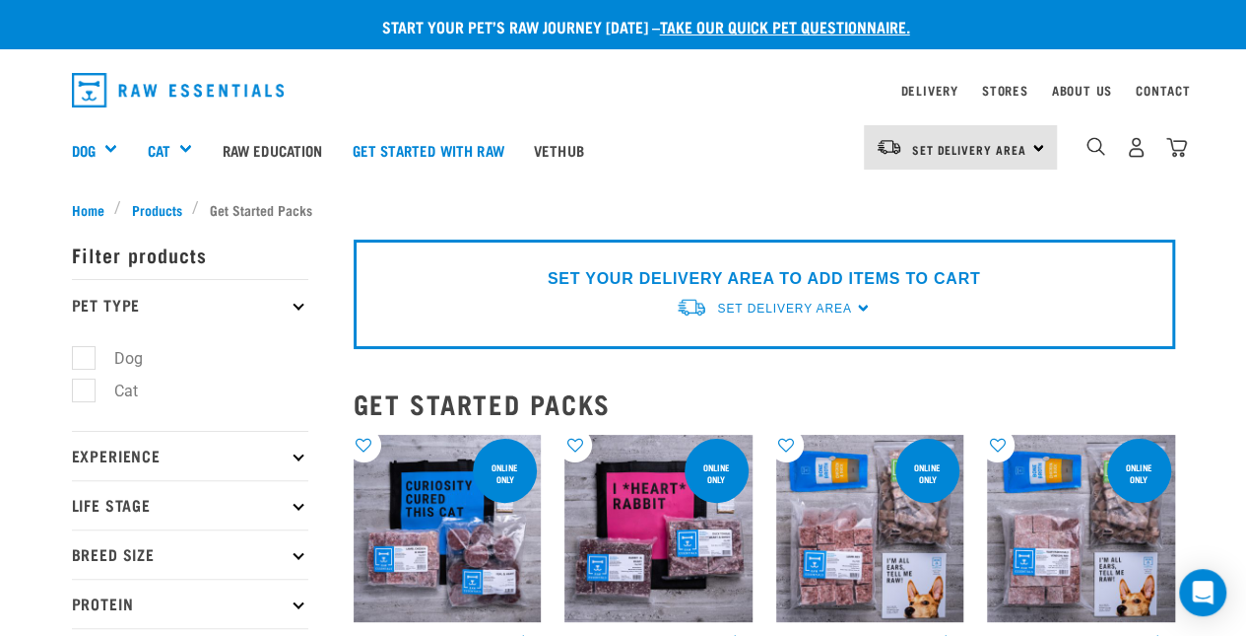
click at [87, 358] on label "Dog" at bounding box center [117, 358] width 68 height 25
click at [85, 358] on input "Dog" at bounding box center [78, 354] width 13 height 13
checkbox input "true"
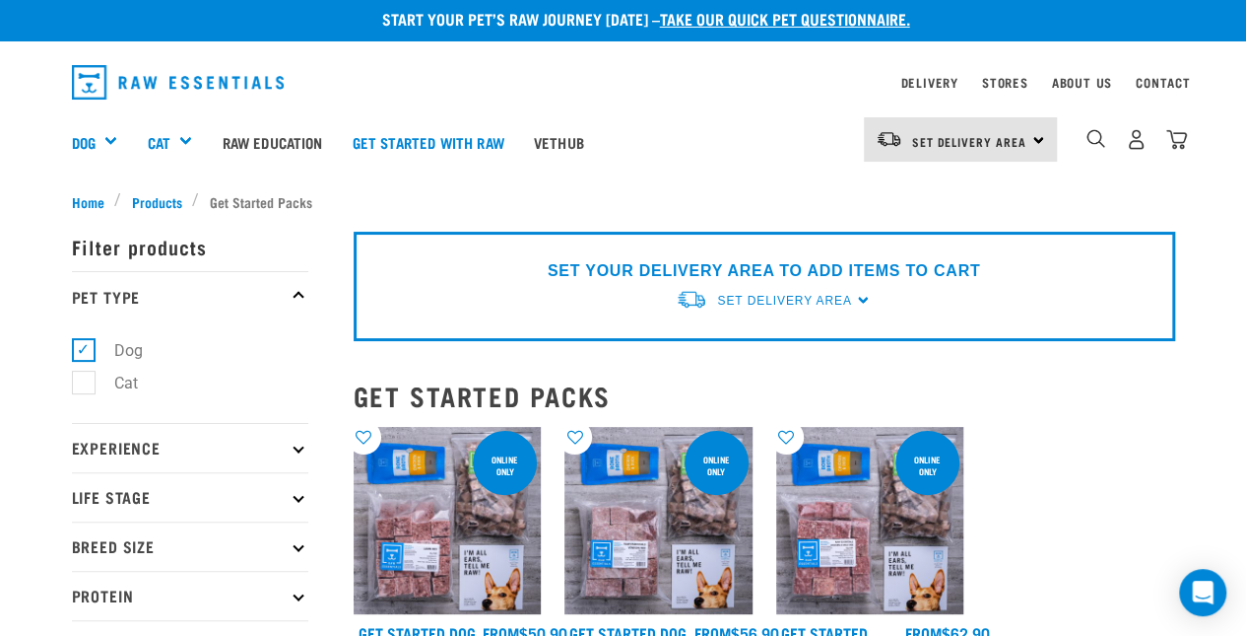
scroll to position [5, 0]
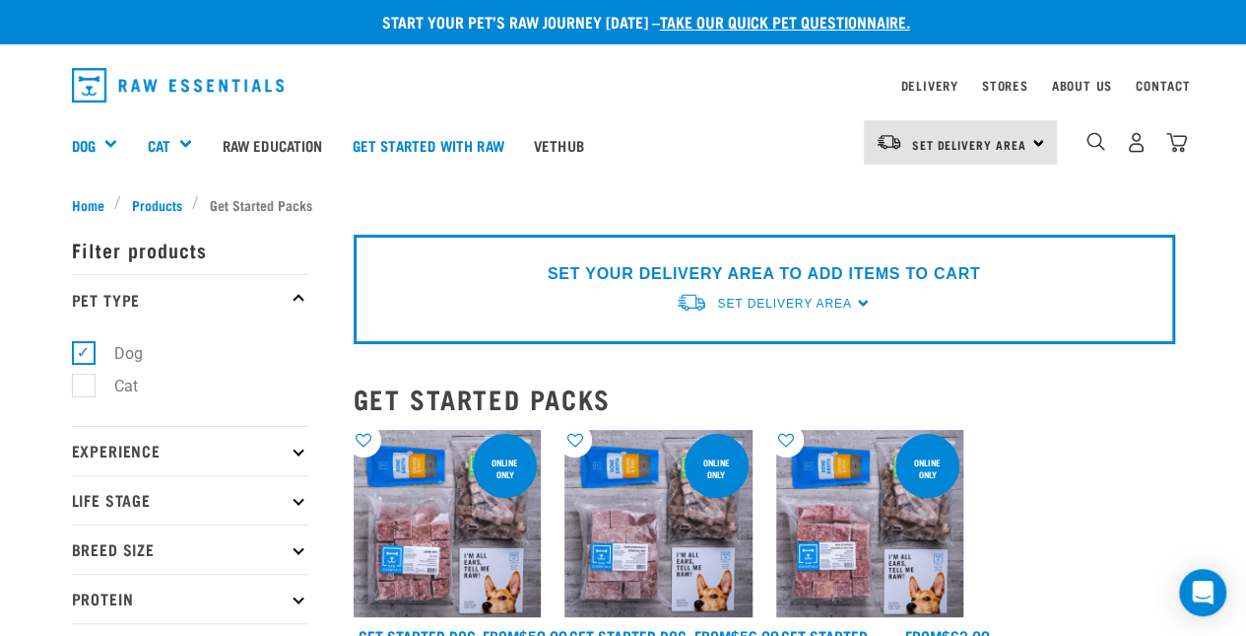
click at [262, 513] on p "Life Stage" at bounding box center [190, 499] width 236 height 49
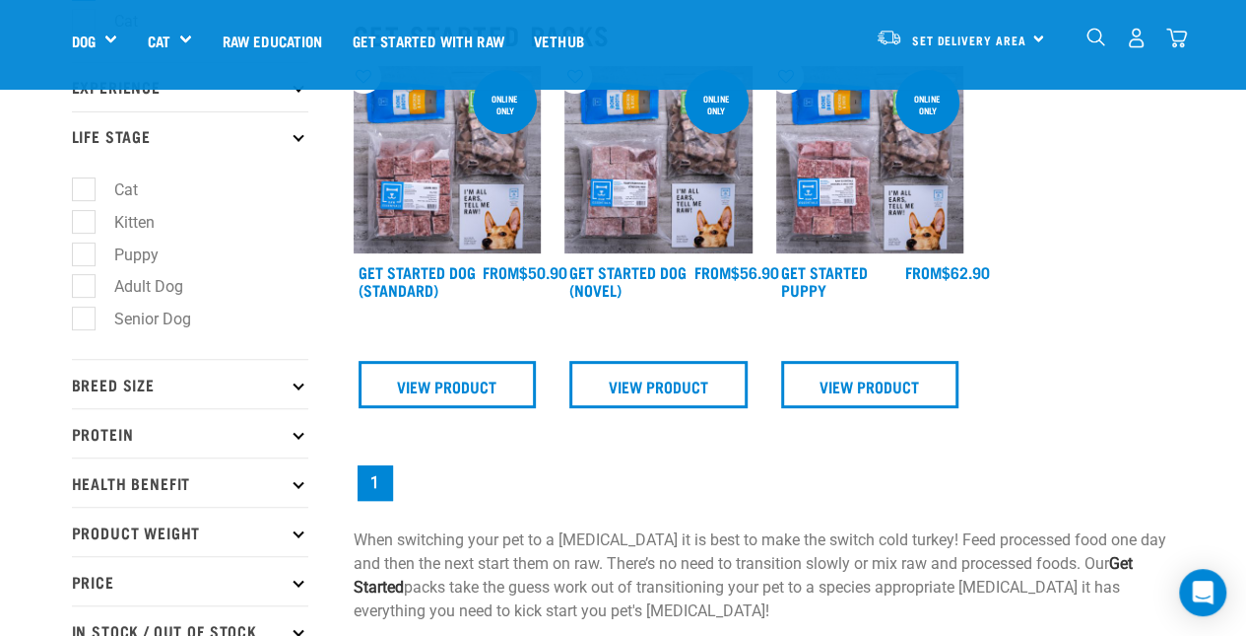
scroll to position [282, 0]
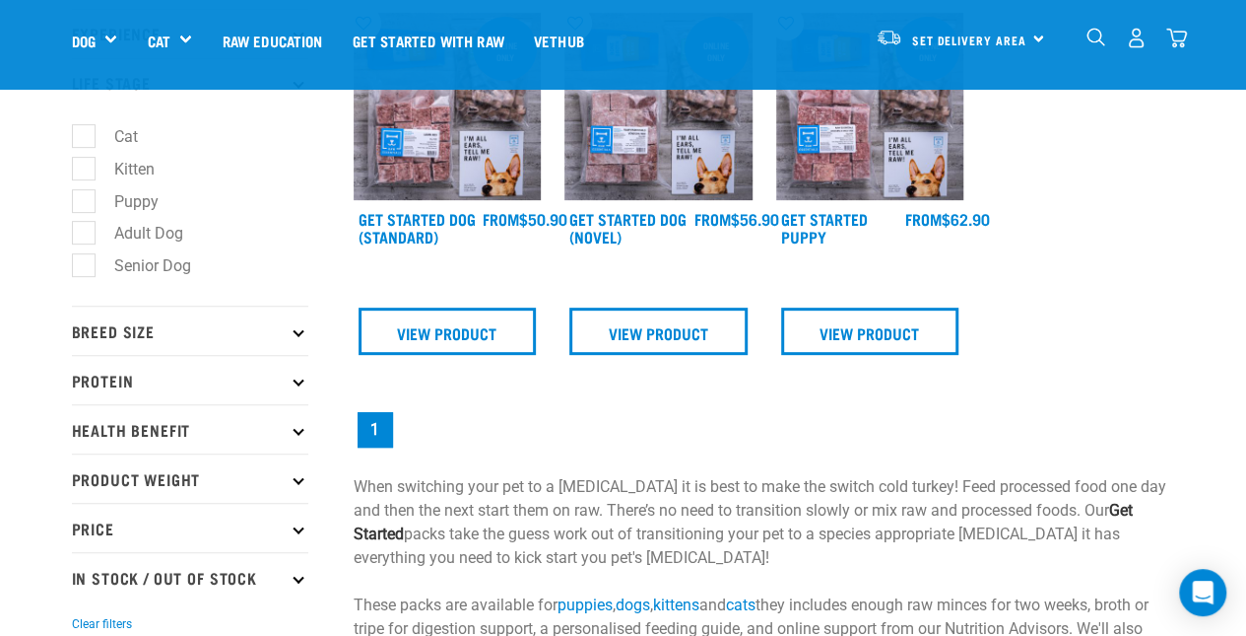
click at [87, 233] on label "Adult Dog" at bounding box center [137, 233] width 108 height 25
click at [85, 233] on input "Adult Dog" at bounding box center [78, 230] width 13 height 13
checkbox input "true"
click at [287, 330] on p "Breed Size" at bounding box center [190, 329] width 236 height 49
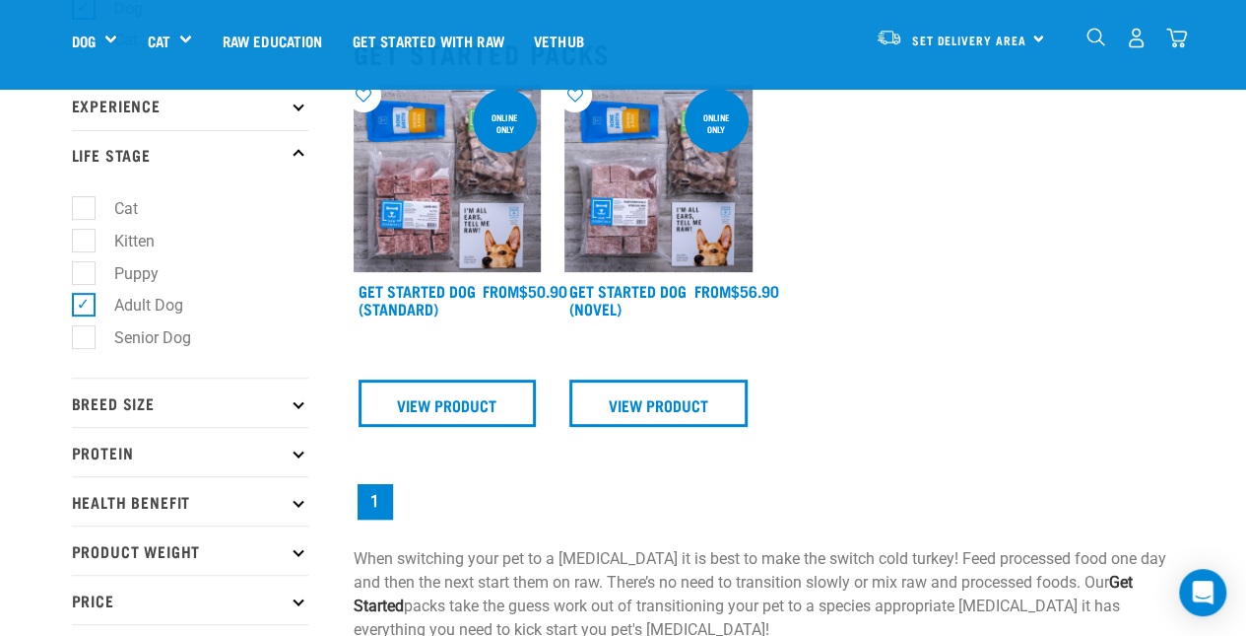
scroll to position [276, 0]
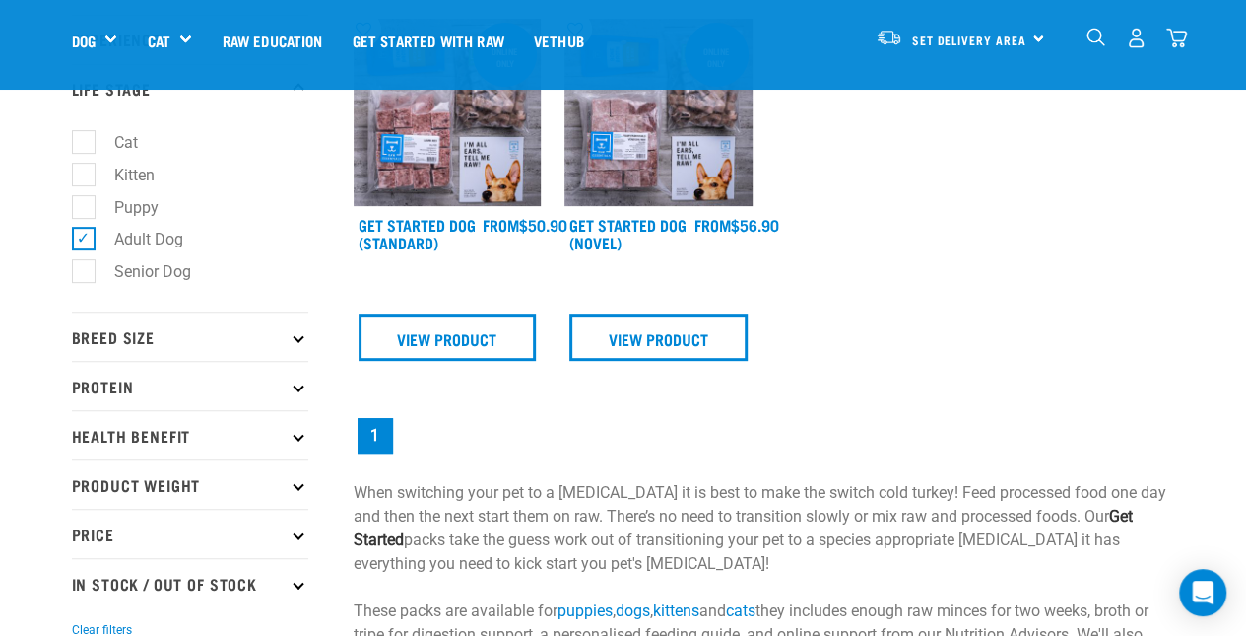
click at [145, 330] on p "Breed Size" at bounding box center [190, 335] width 236 height 49
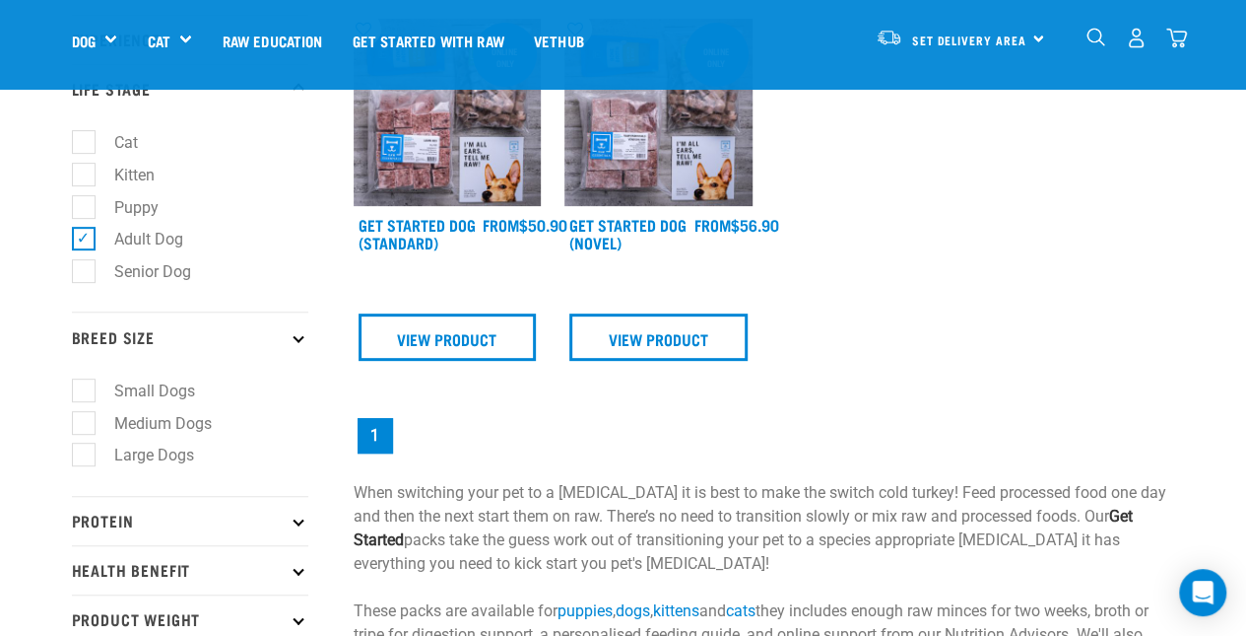
click at [84, 385] on label "Small Dogs" at bounding box center [143, 390] width 120 height 25
click at [84, 385] on input "Small Dogs" at bounding box center [78, 386] width 13 height 13
checkbox input "true"
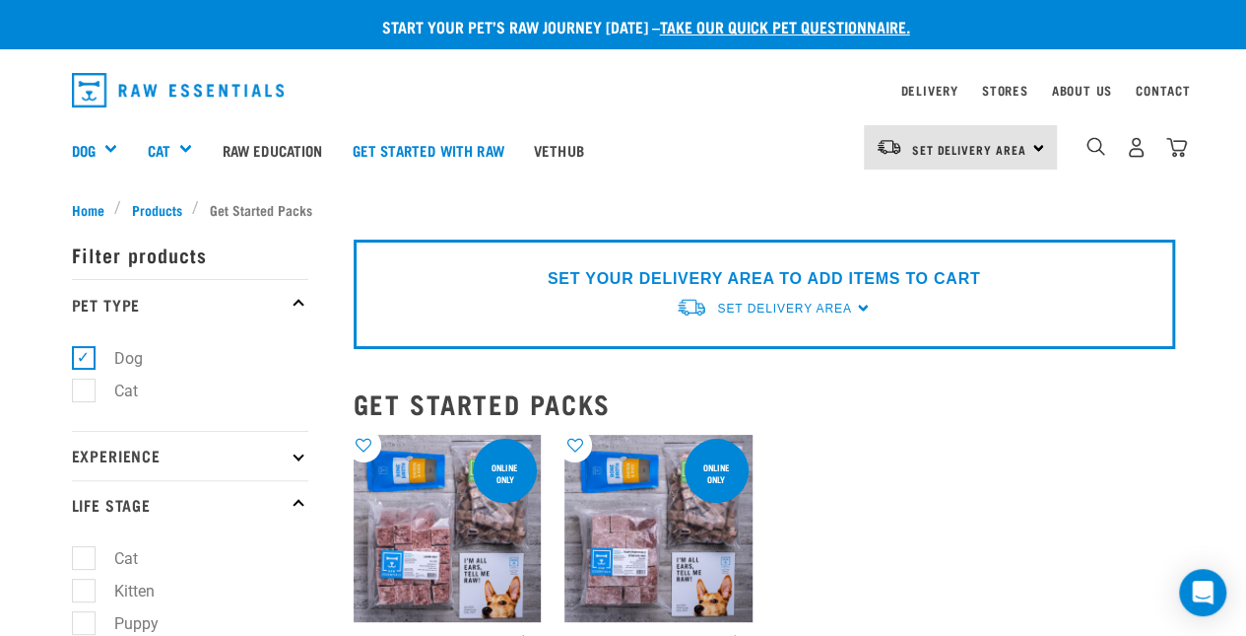
click at [475, 147] on link "Get started with Raw" at bounding box center [428, 149] width 181 height 79
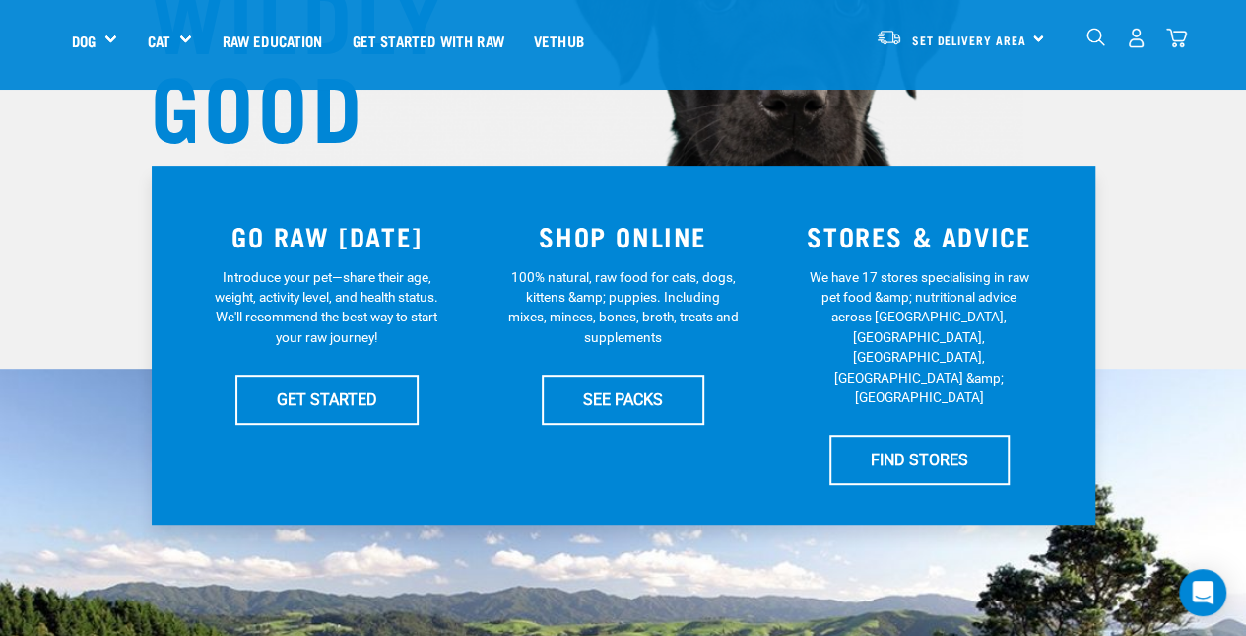
scroll to position [408, 0]
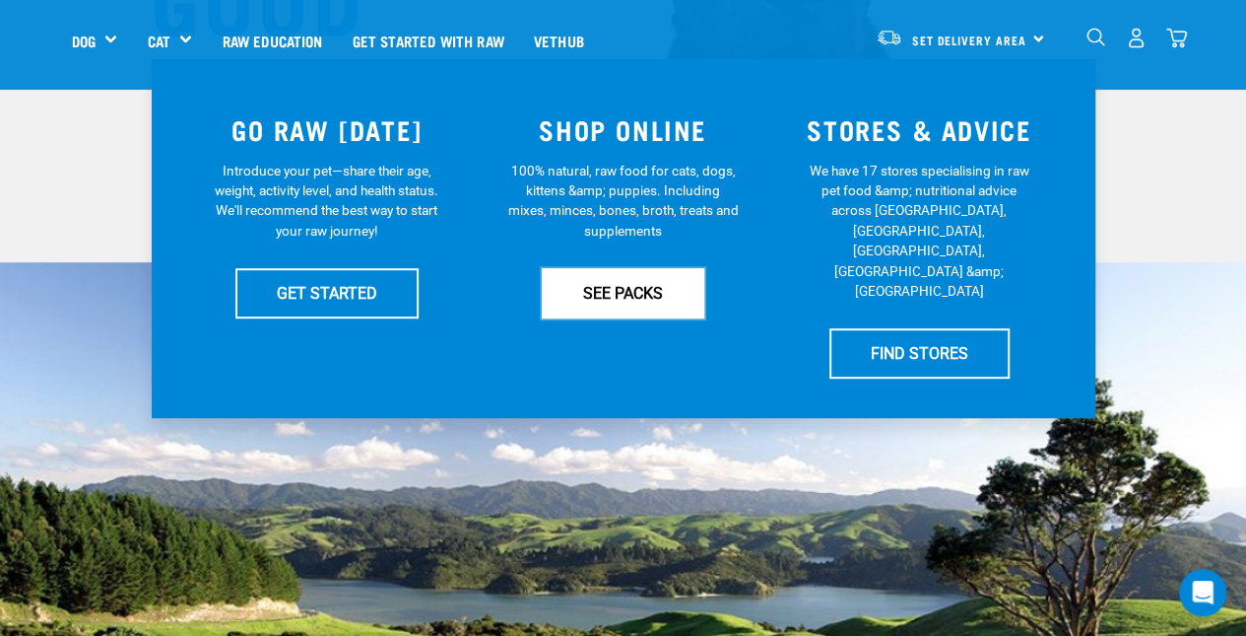
click at [623, 287] on link "SEE PACKS" at bounding box center [623, 292] width 163 height 49
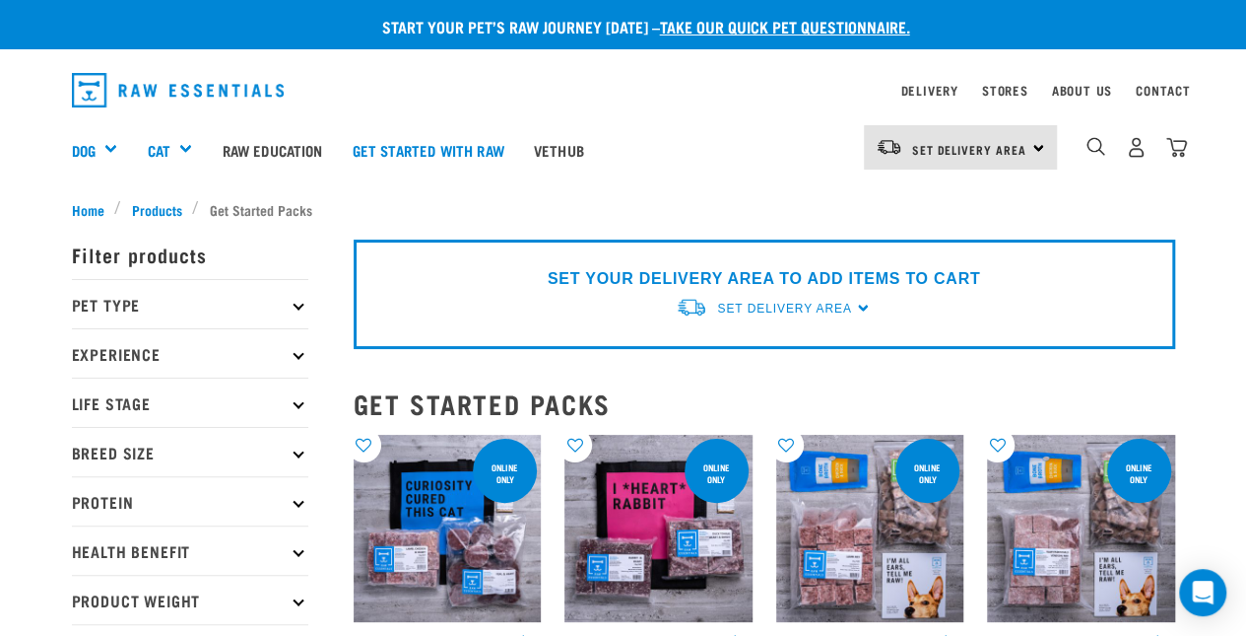
click at [1095, 147] on img "dropdown navigation" at bounding box center [1096, 146] width 19 height 19
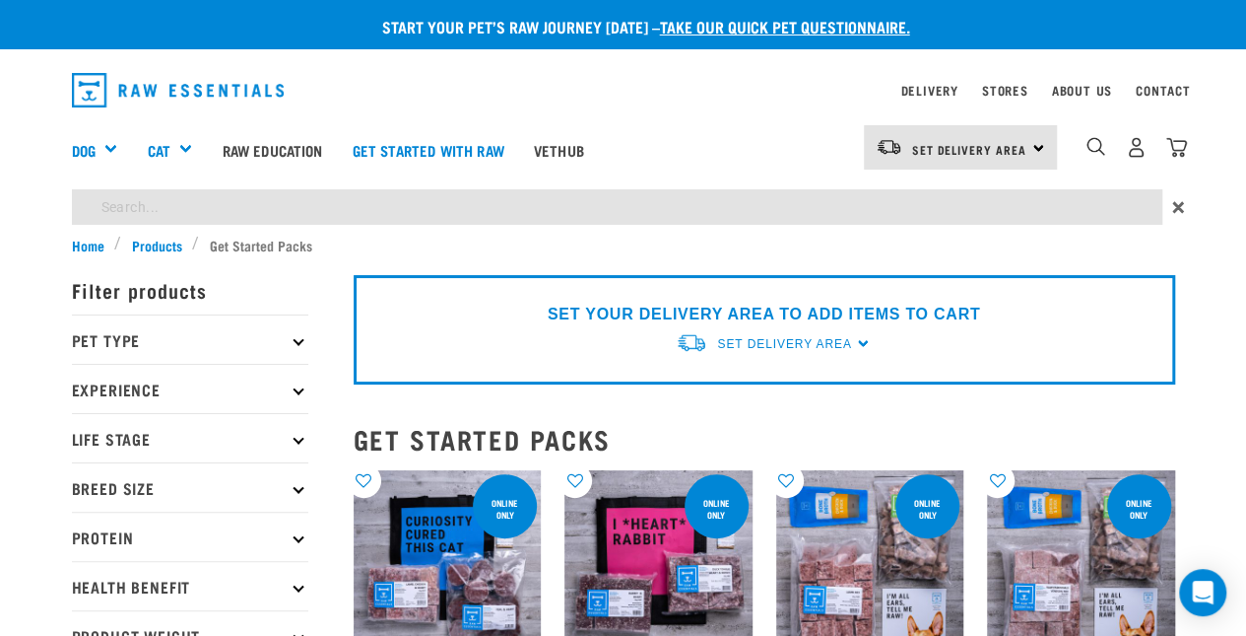
click at [977, 215] on input "search" at bounding box center [617, 206] width 1091 height 35
type input "roll"
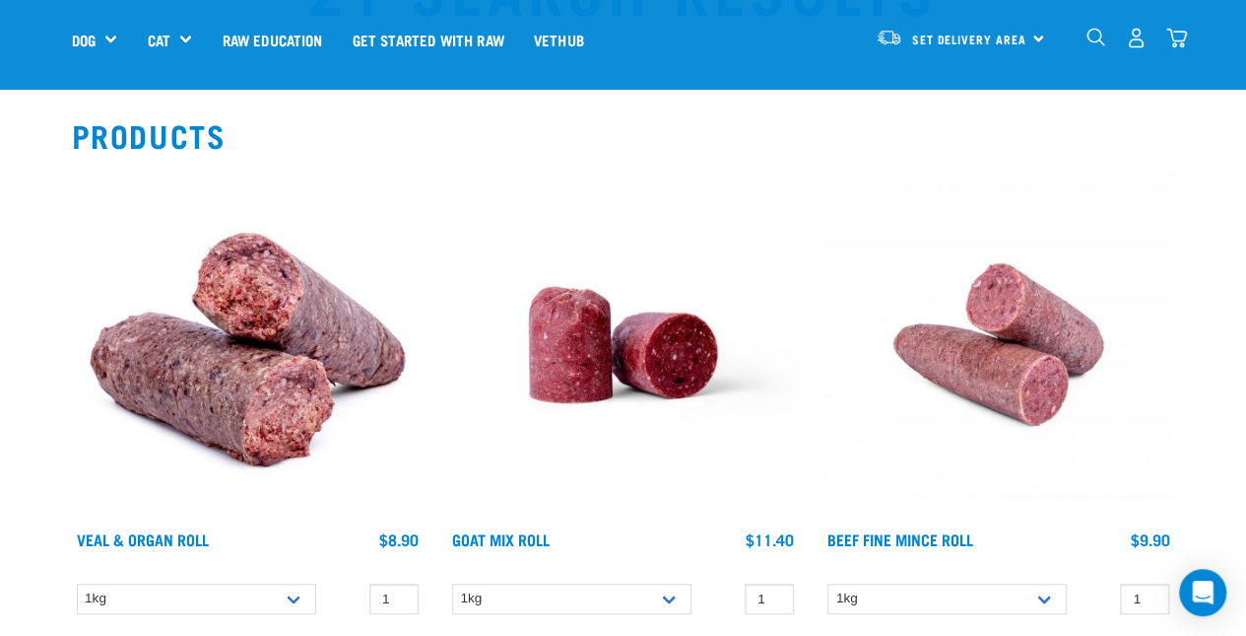
scroll to position [223, 0]
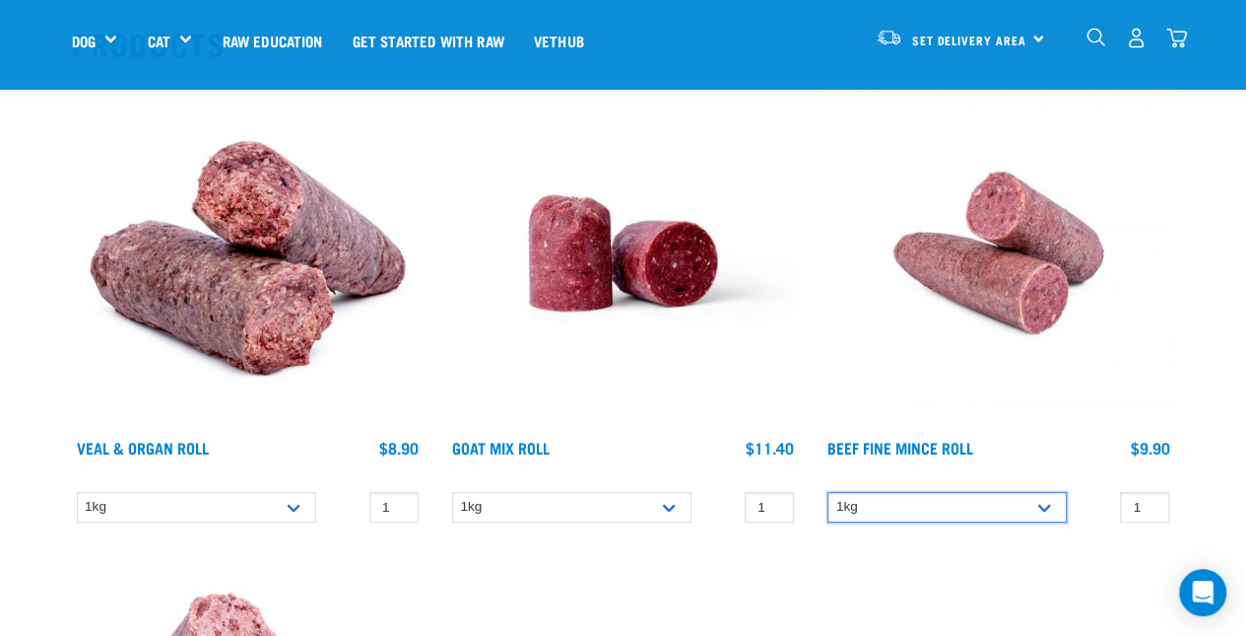
click at [1017, 503] on select "1kg" at bounding box center [947, 507] width 239 height 31
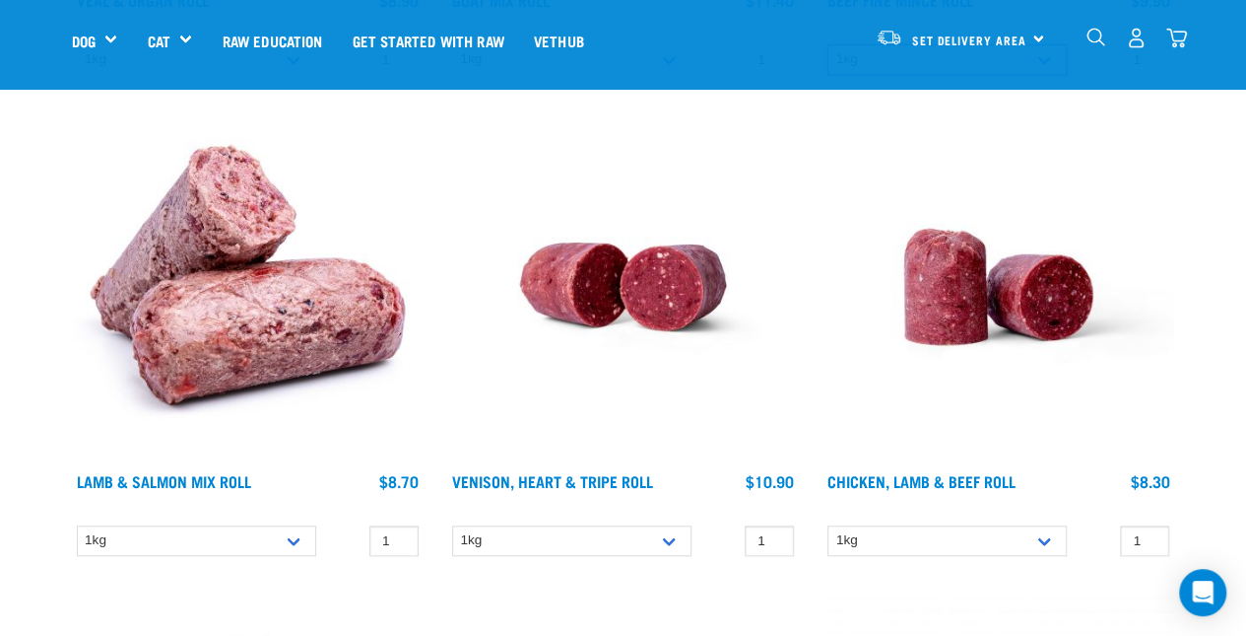
scroll to position [697, 0]
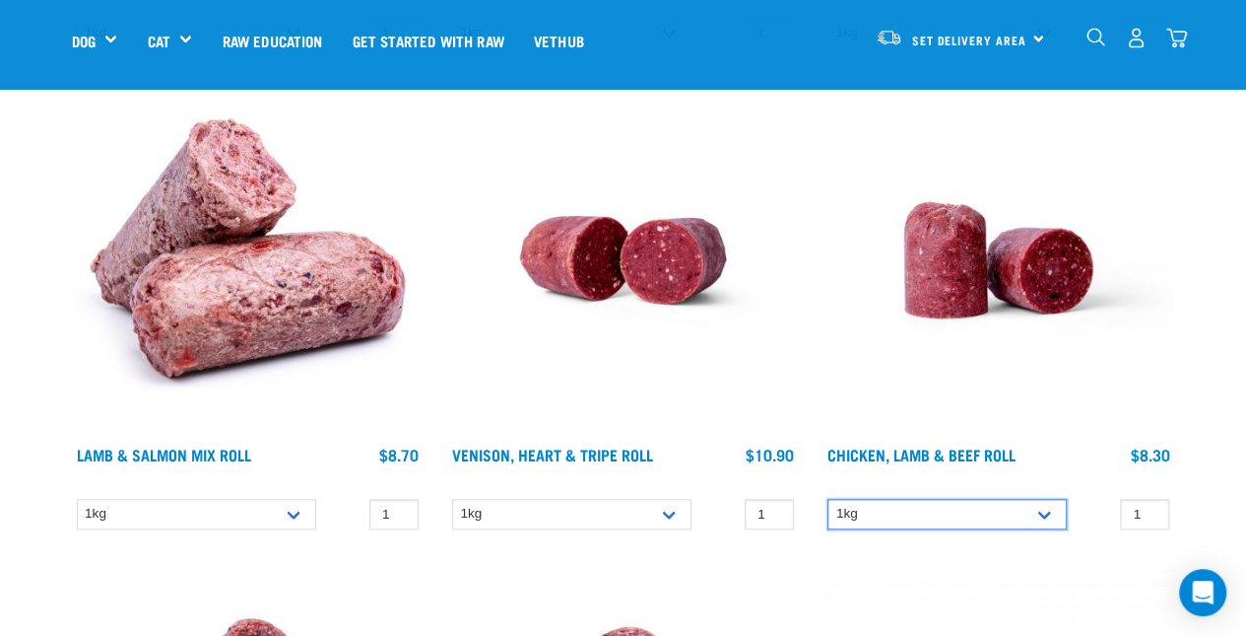
click at [1013, 503] on select "1kg" at bounding box center [947, 514] width 239 height 31
click at [1013, 449] on link "Chicken, Lamb & Beef Roll" at bounding box center [922, 453] width 188 height 9
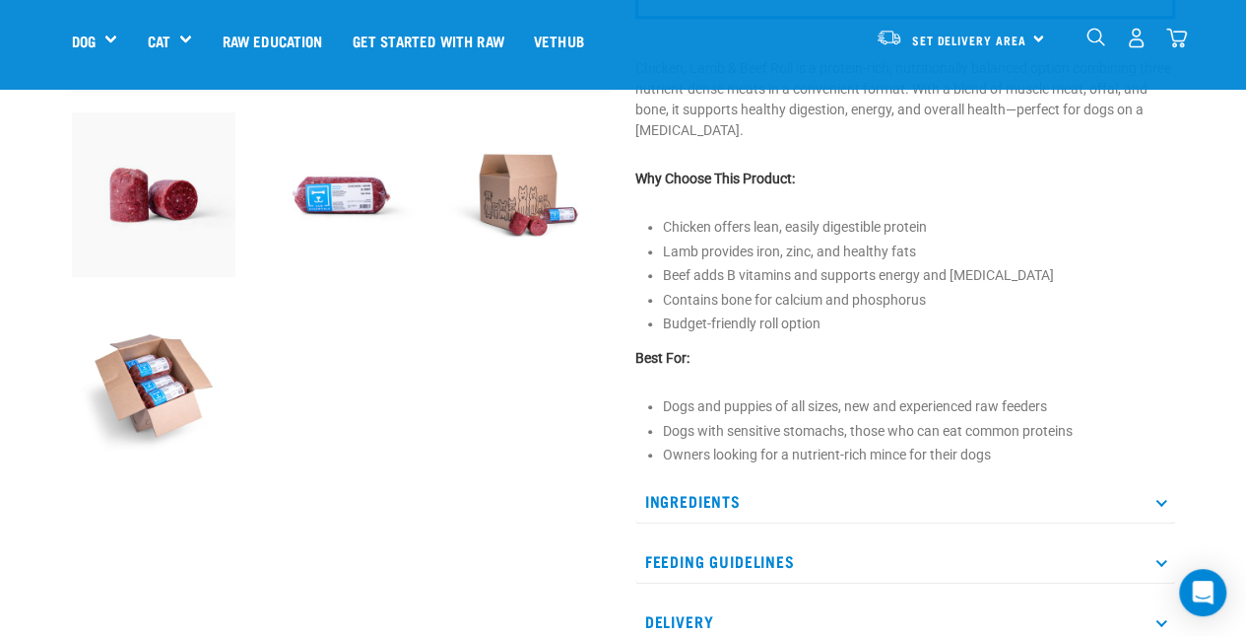
scroll to position [763, 0]
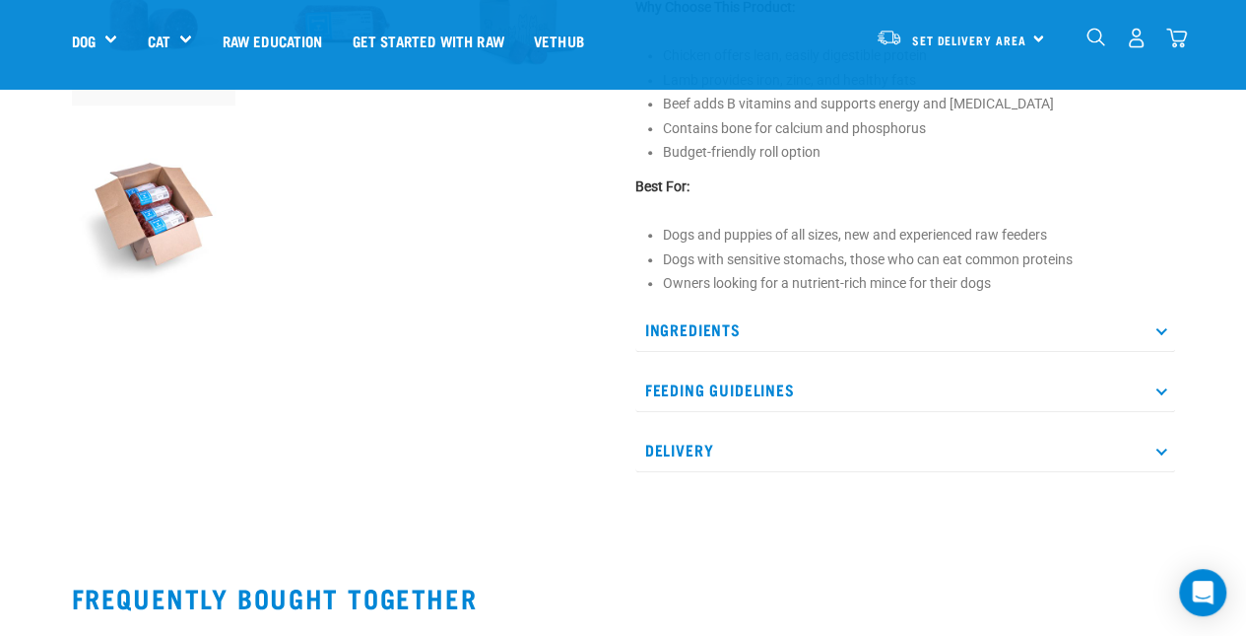
click at [1088, 331] on p "Ingredients" at bounding box center [906, 329] width 540 height 44
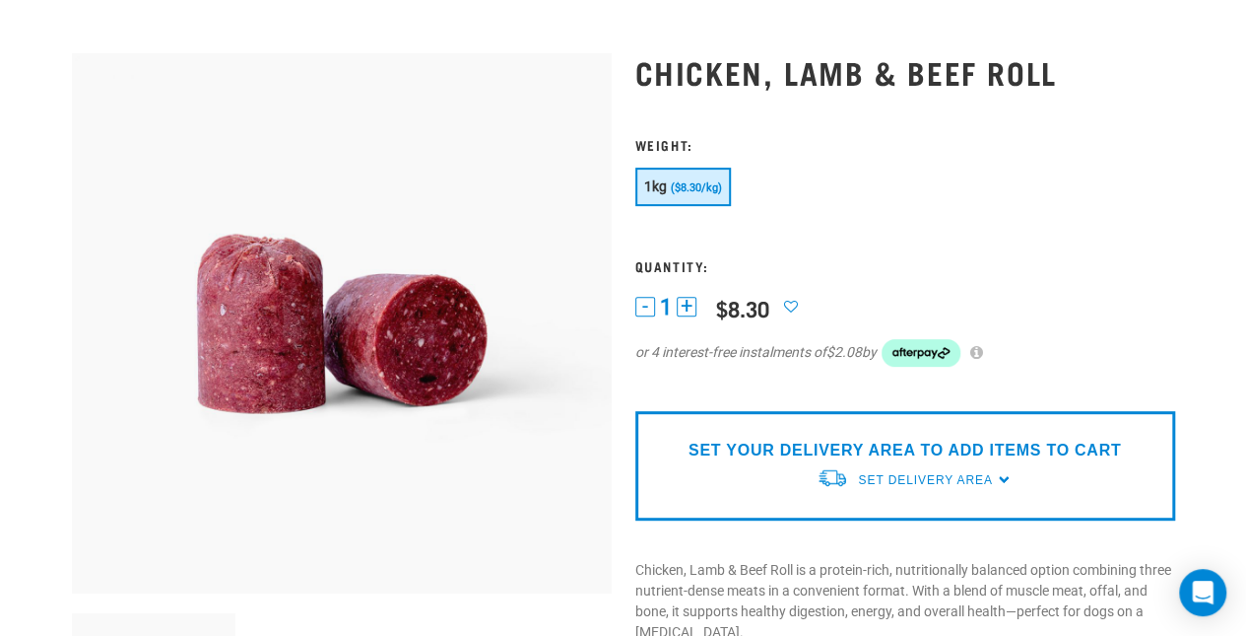
scroll to position [0, 0]
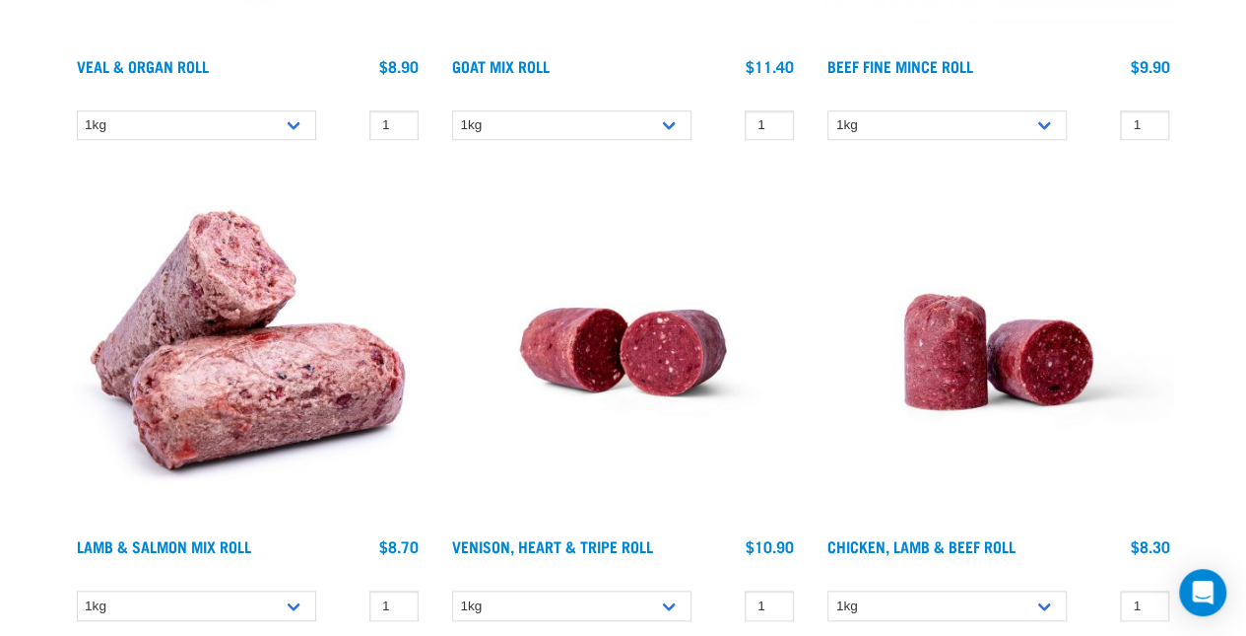
scroll to position [2, 0]
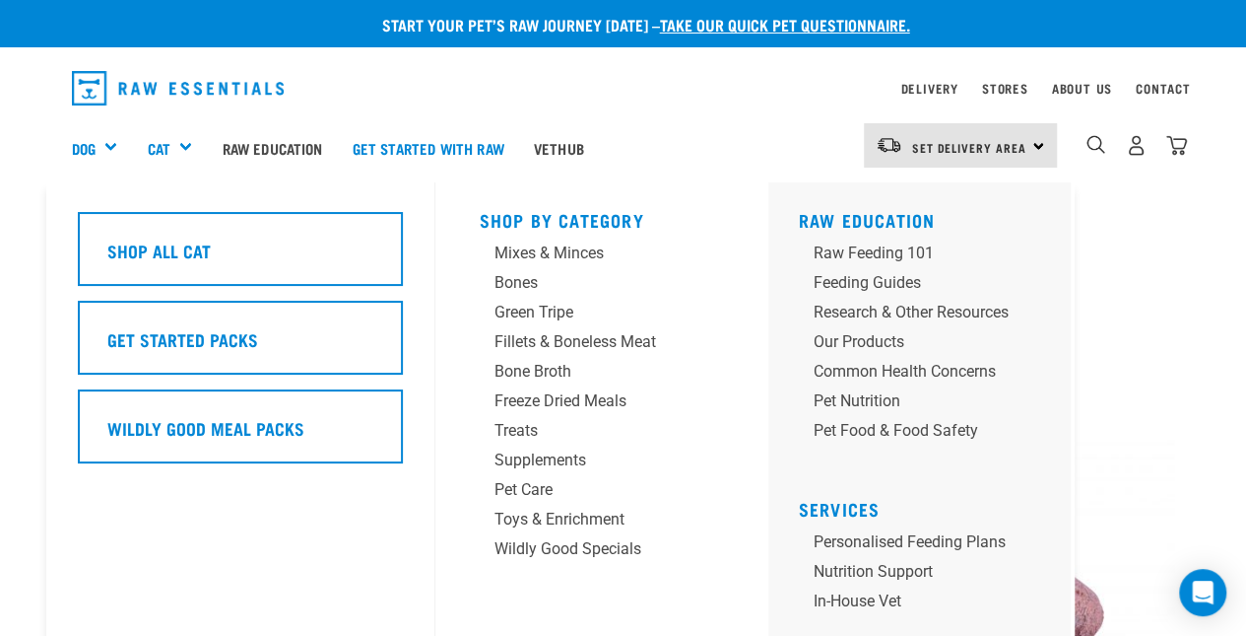
click at [169, 140] on link "Cat" at bounding box center [158, 148] width 23 height 23
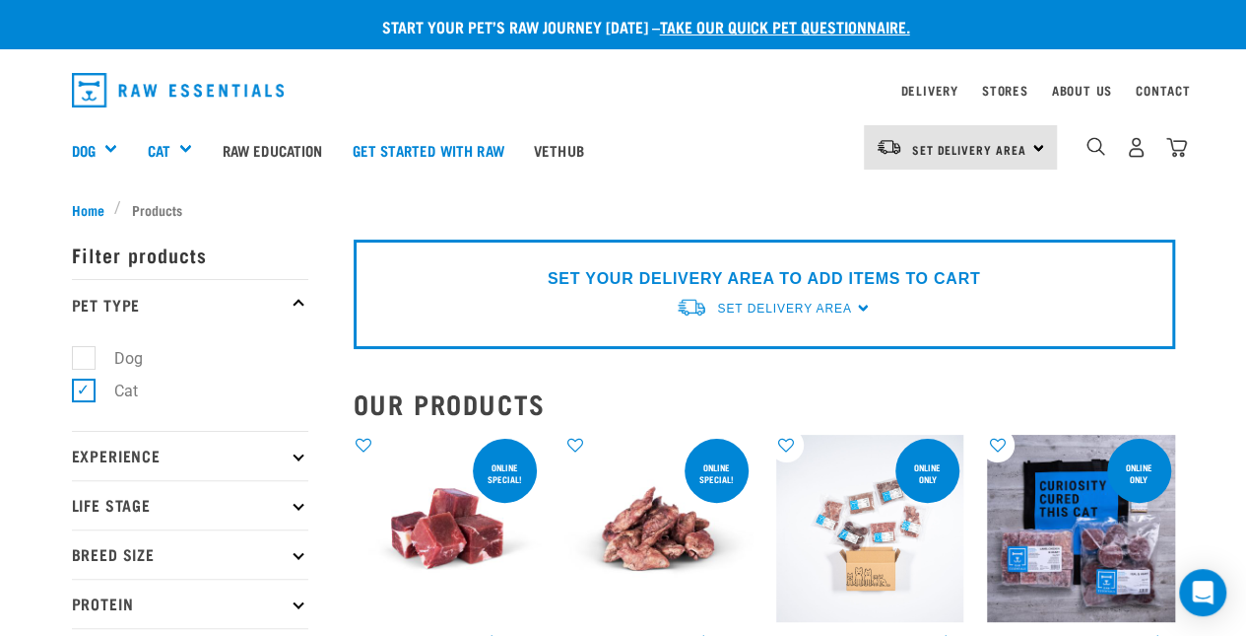
click at [84, 354] on label "Dog" at bounding box center [117, 358] width 68 height 25
click at [84, 354] on input "Dog" at bounding box center [78, 354] width 13 height 13
checkbox input "true"
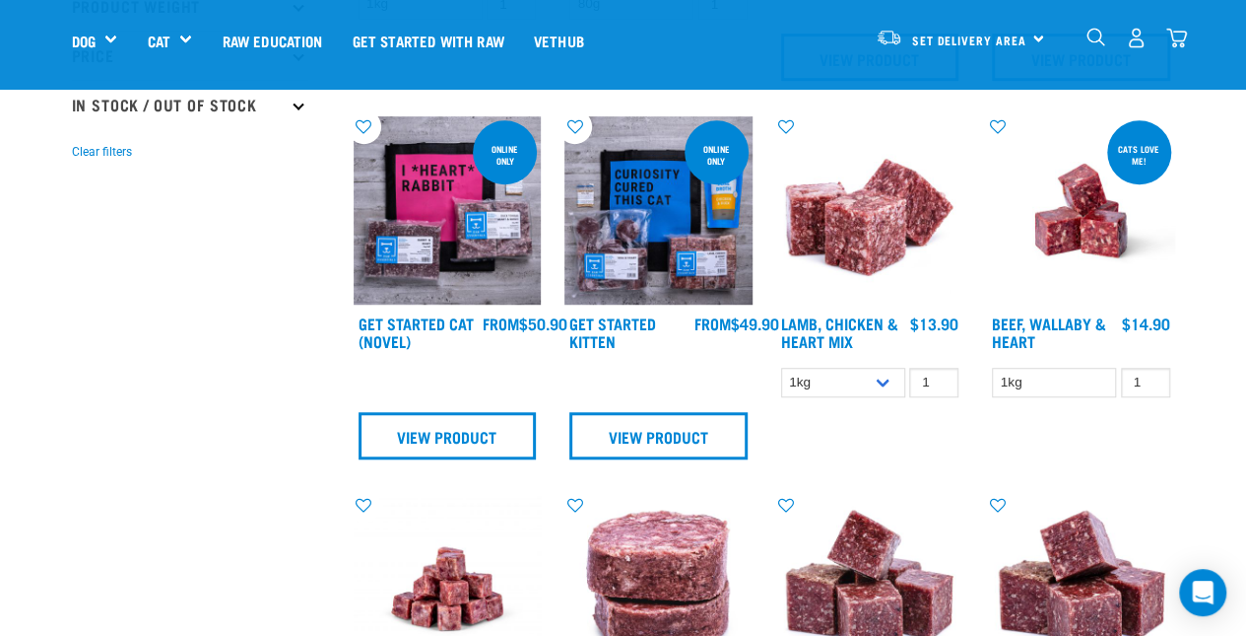
scroll to position [1113, 0]
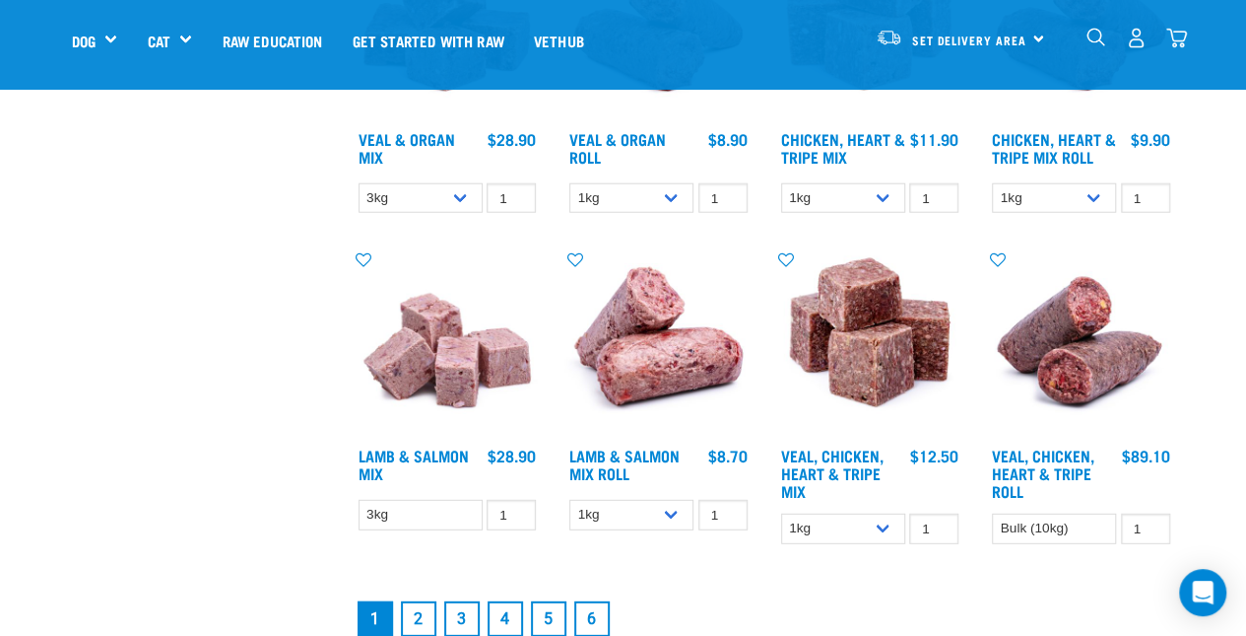
scroll to position [2485, 0]
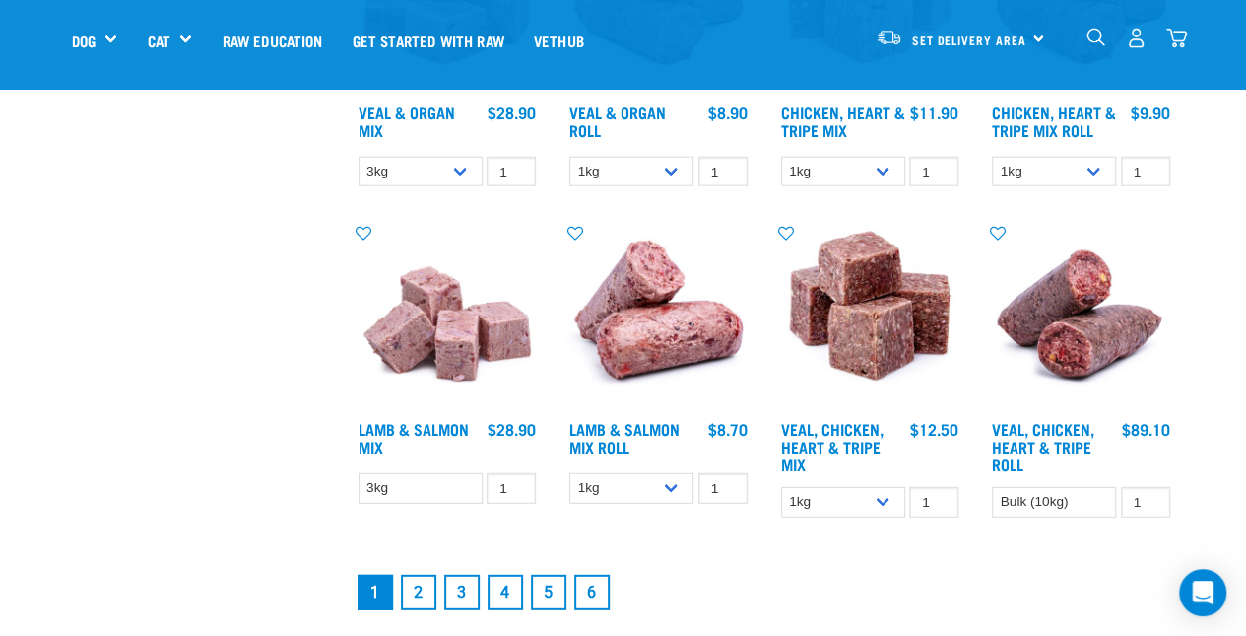
click at [1035, 445] on link "Veal, Chicken, Heart & Tripe Roll" at bounding box center [1043, 446] width 102 height 44
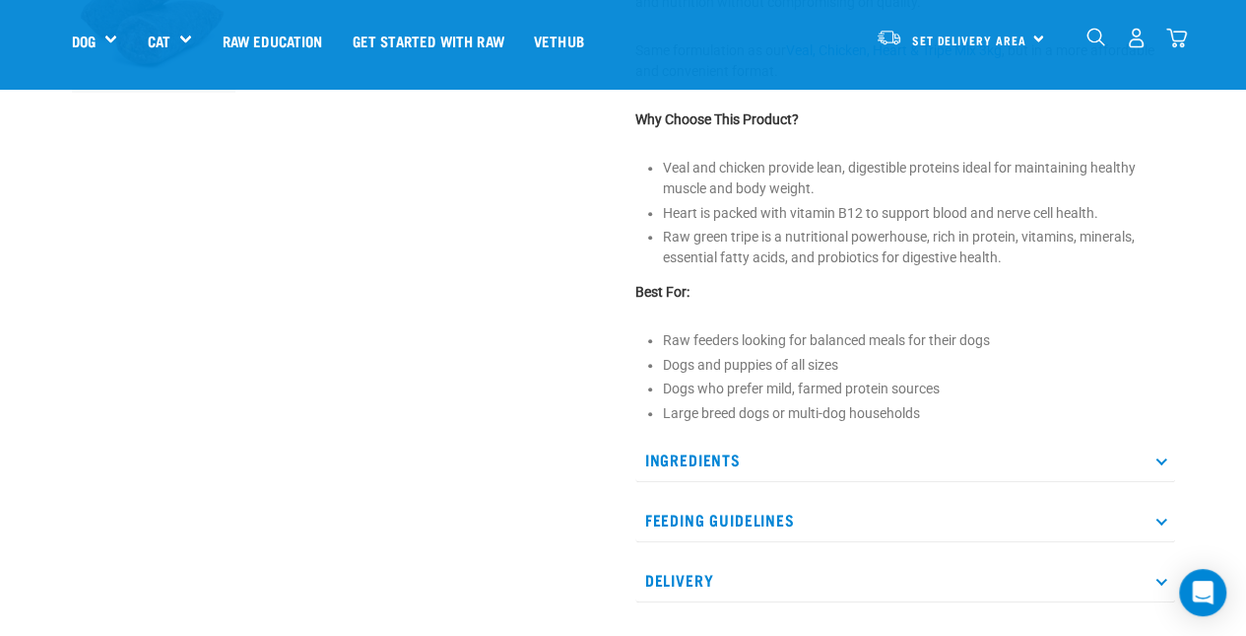
scroll to position [854, 0]
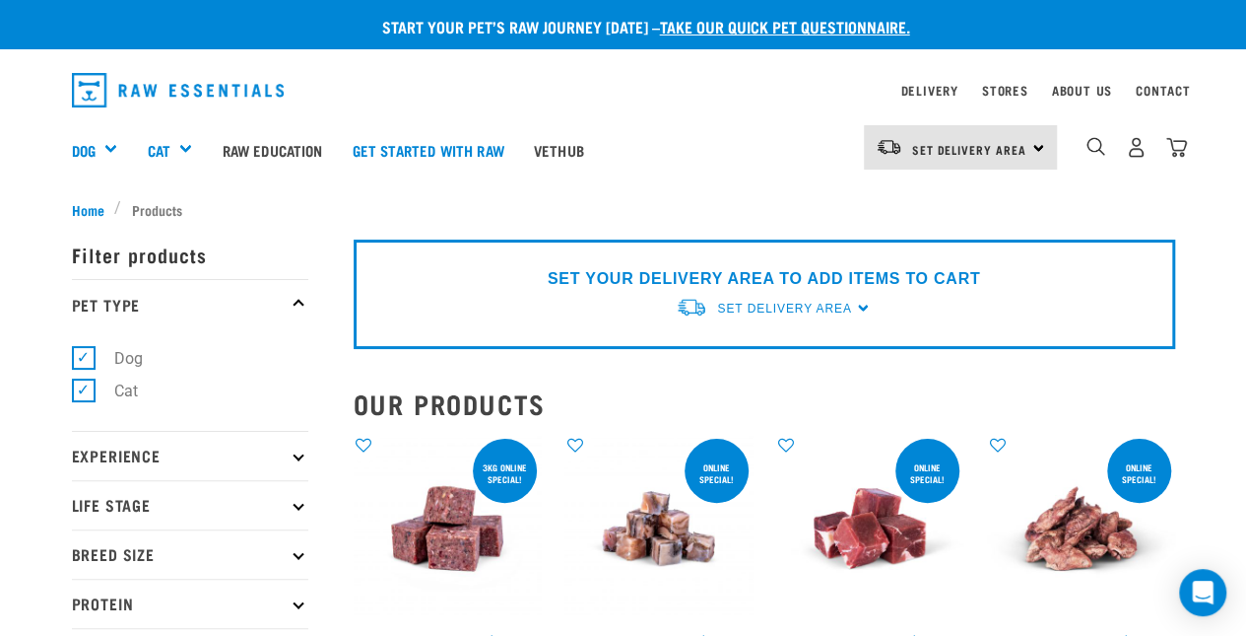
click at [483, 141] on link "Get started with Raw" at bounding box center [428, 149] width 181 height 79
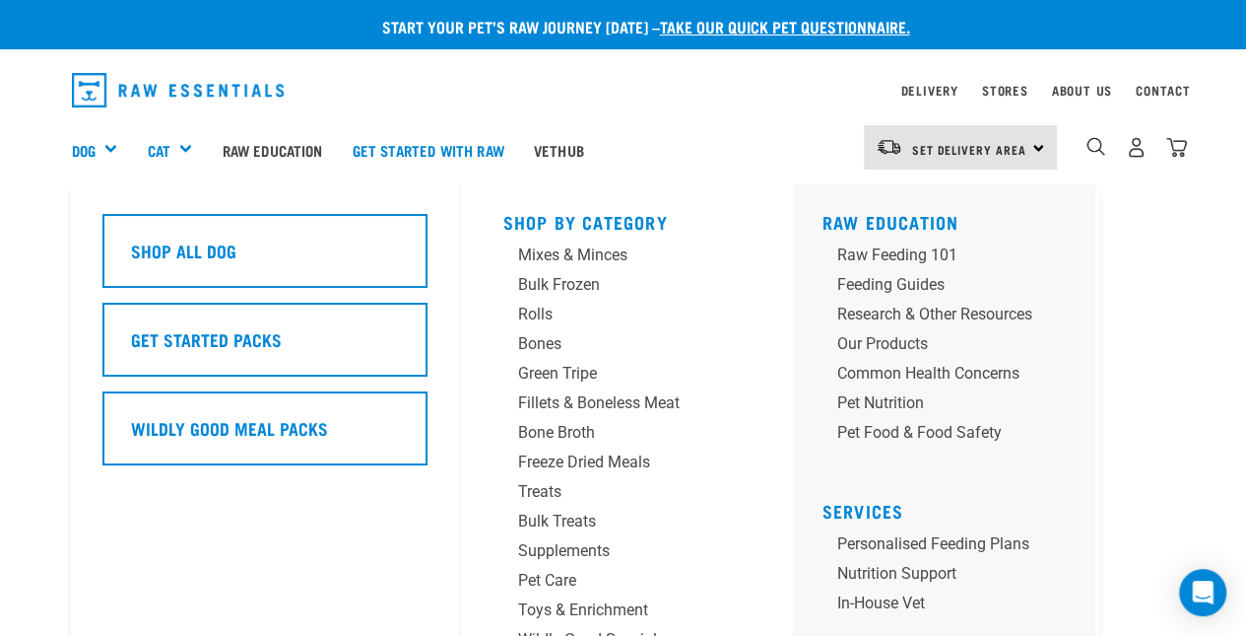
click at [189, 249] on h5 "Shop All Dog" at bounding box center [183, 250] width 105 height 26
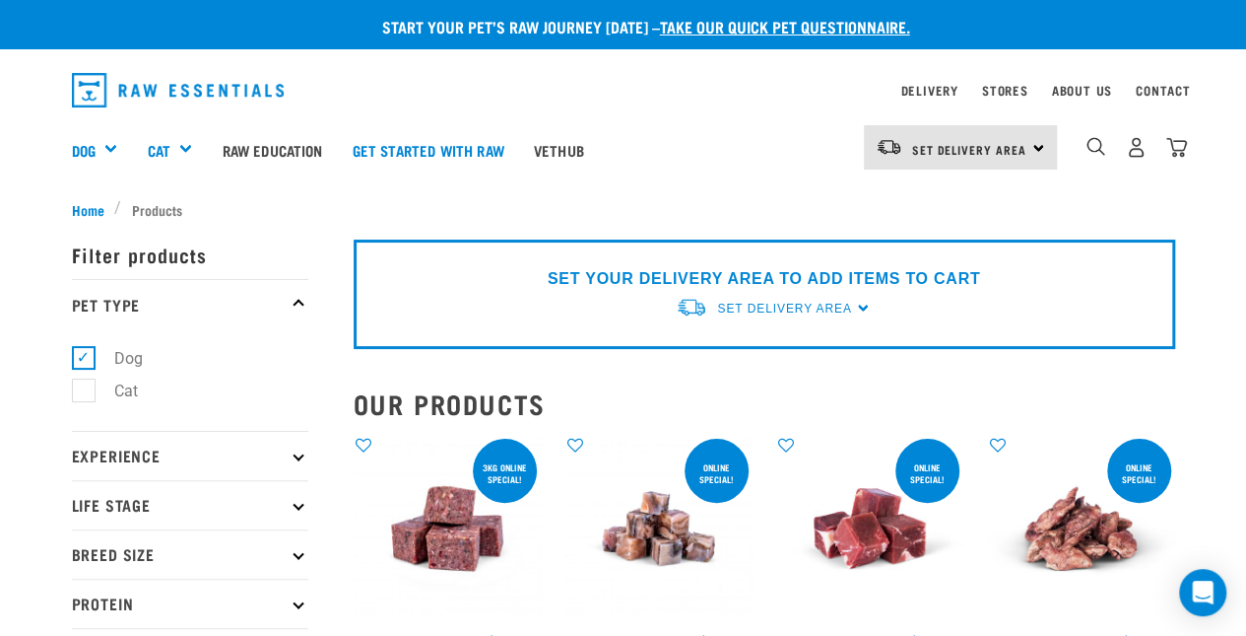
click at [98, 352] on label "Dog" at bounding box center [117, 358] width 68 height 25
click at [85, 352] on input "Dog" at bounding box center [78, 354] width 13 height 13
checkbox input "false"
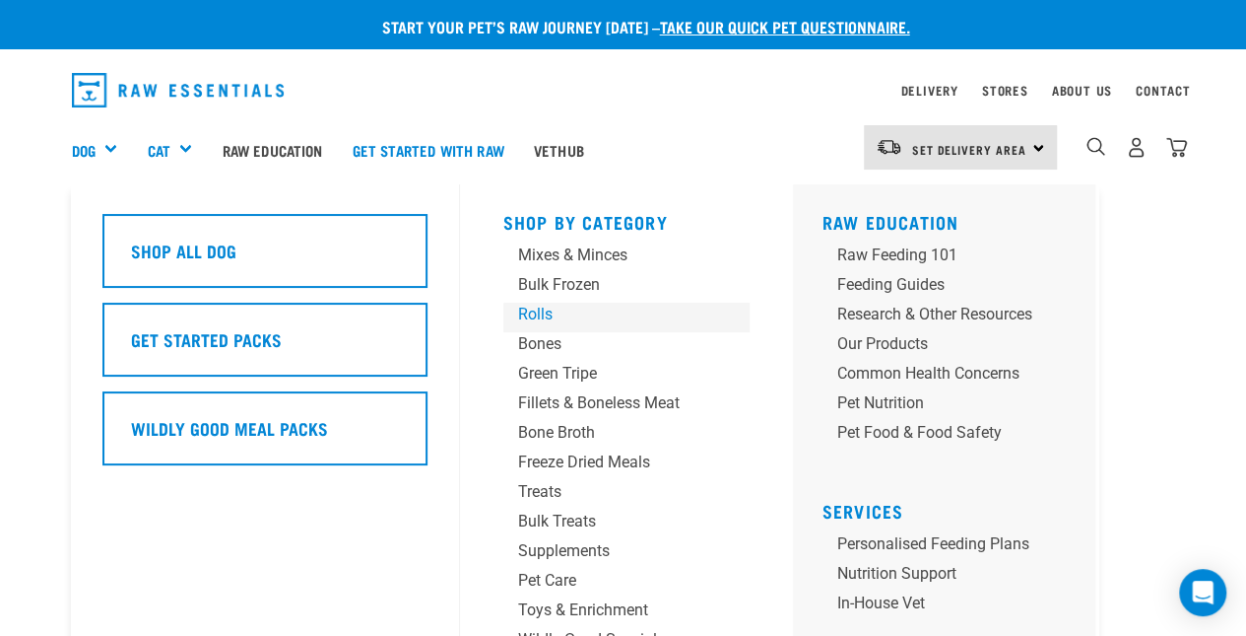
click at [527, 314] on div "Rolls" at bounding box center [610, 314] width 184 height 24
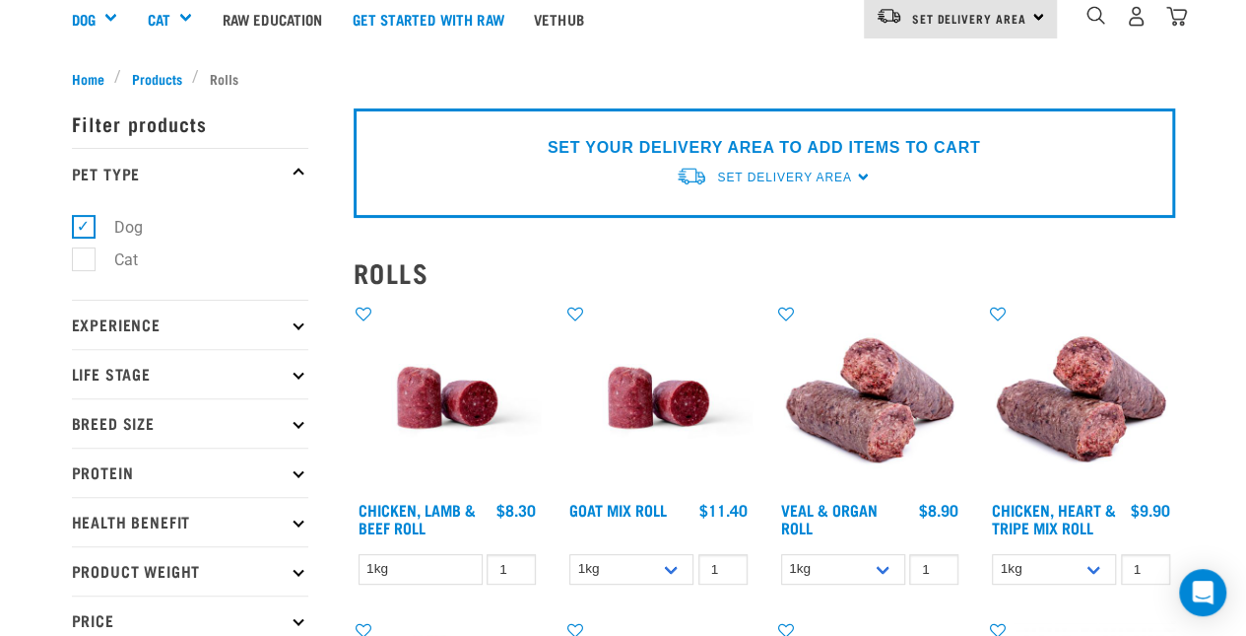
scroll to position [223, 0]
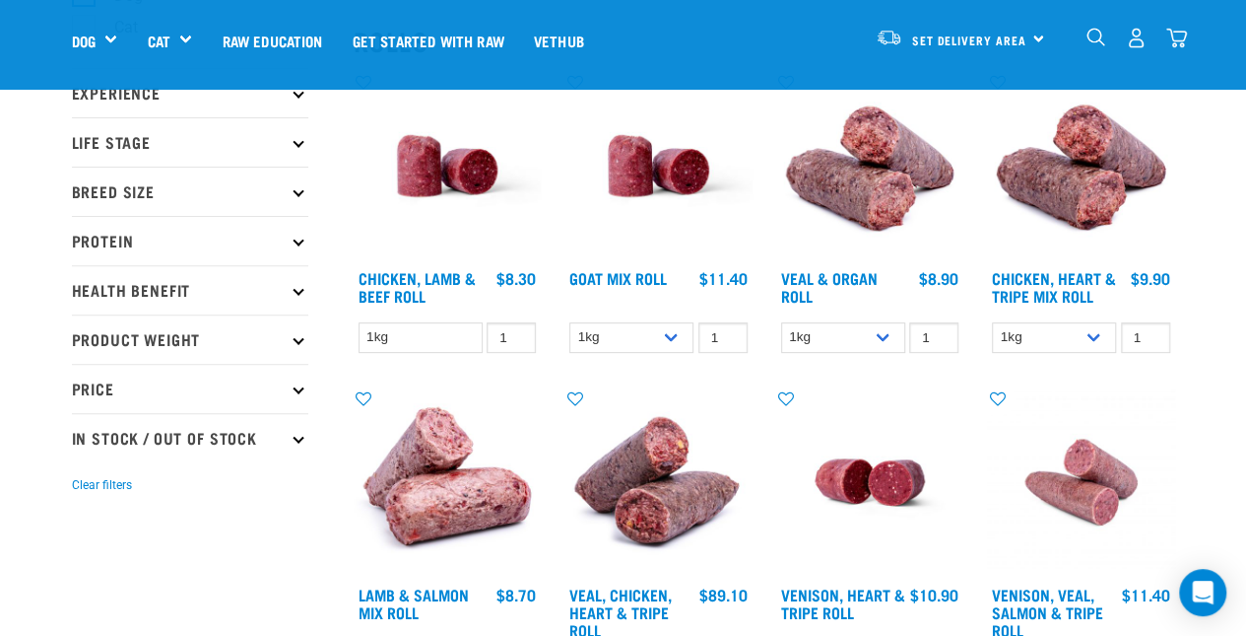
click at [456, 280] on link "Chicken, Lamb & Beef Roll" at bounding box center [417, 286] width 117 height 27
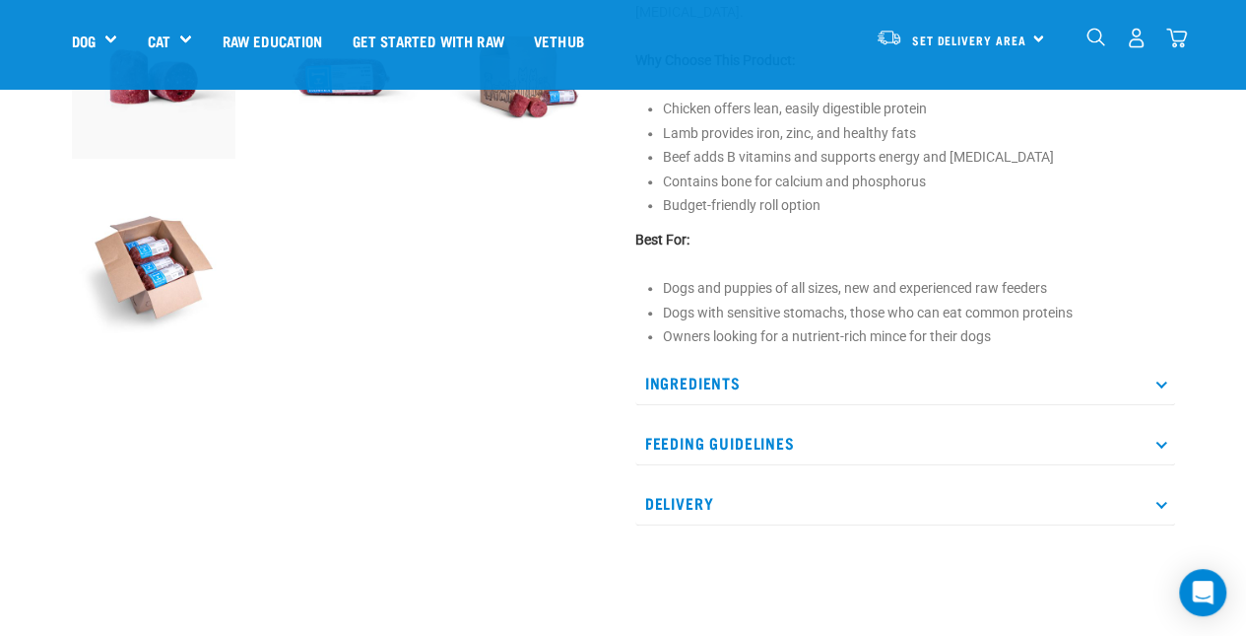
scroll to position [763, 0]
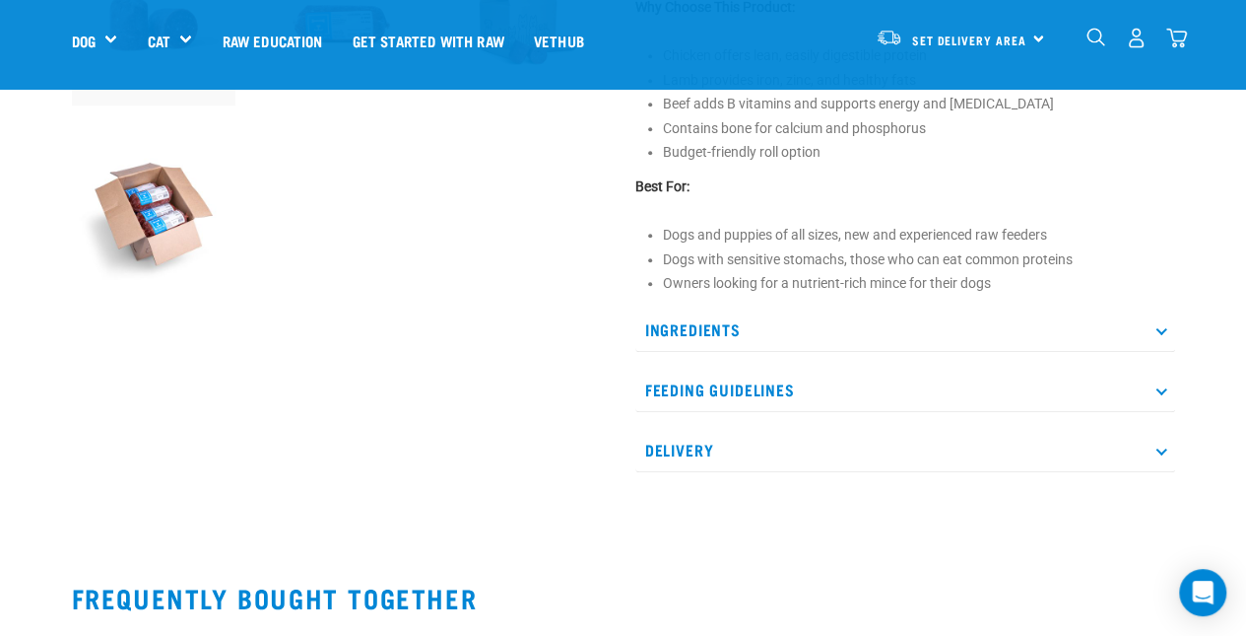
click at [1056, 440] on p "Delivery" at bounding box center [906, 450] width 540 height 44
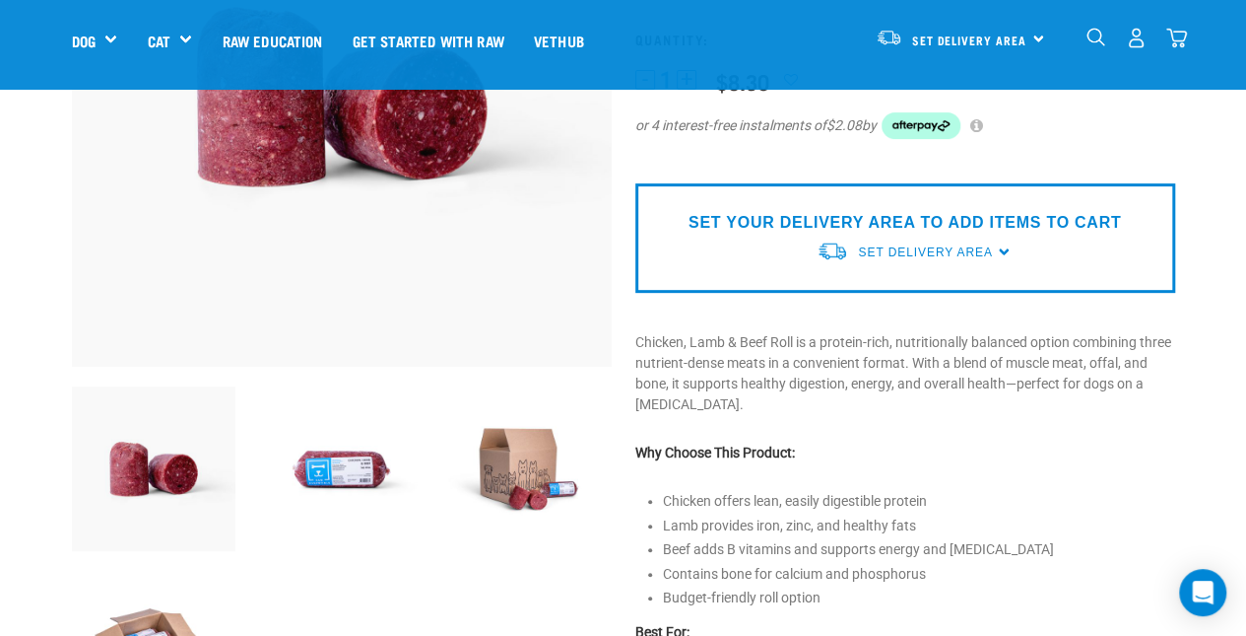
scroll to position [0, 0]
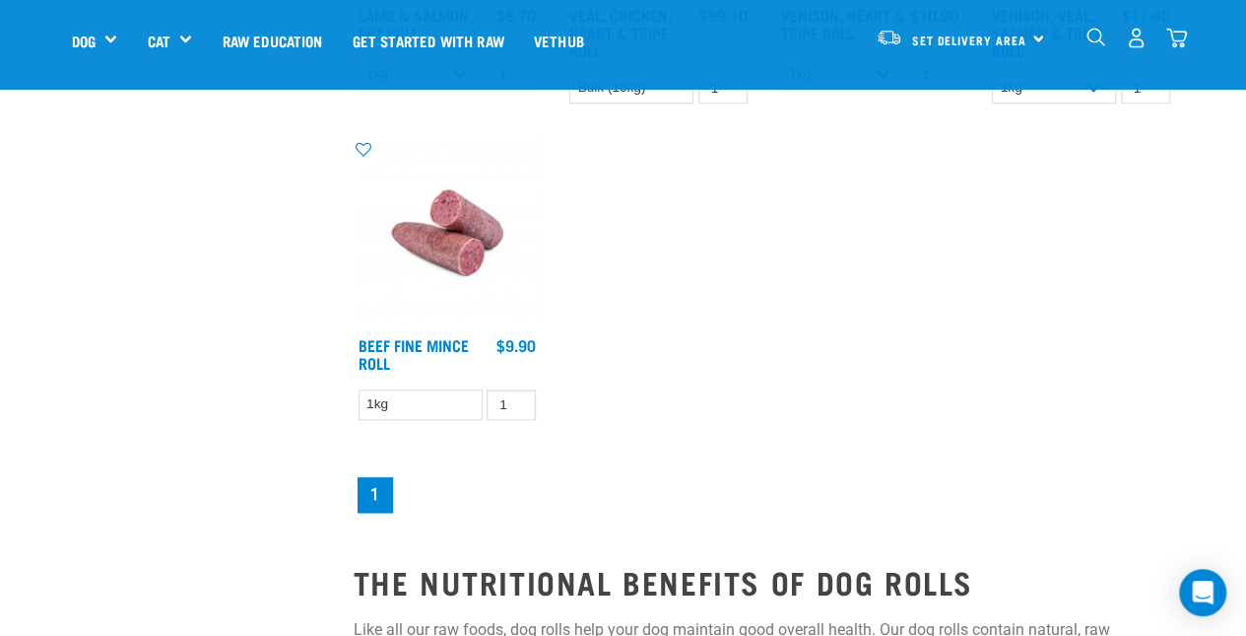
scroll to position [881, 0]
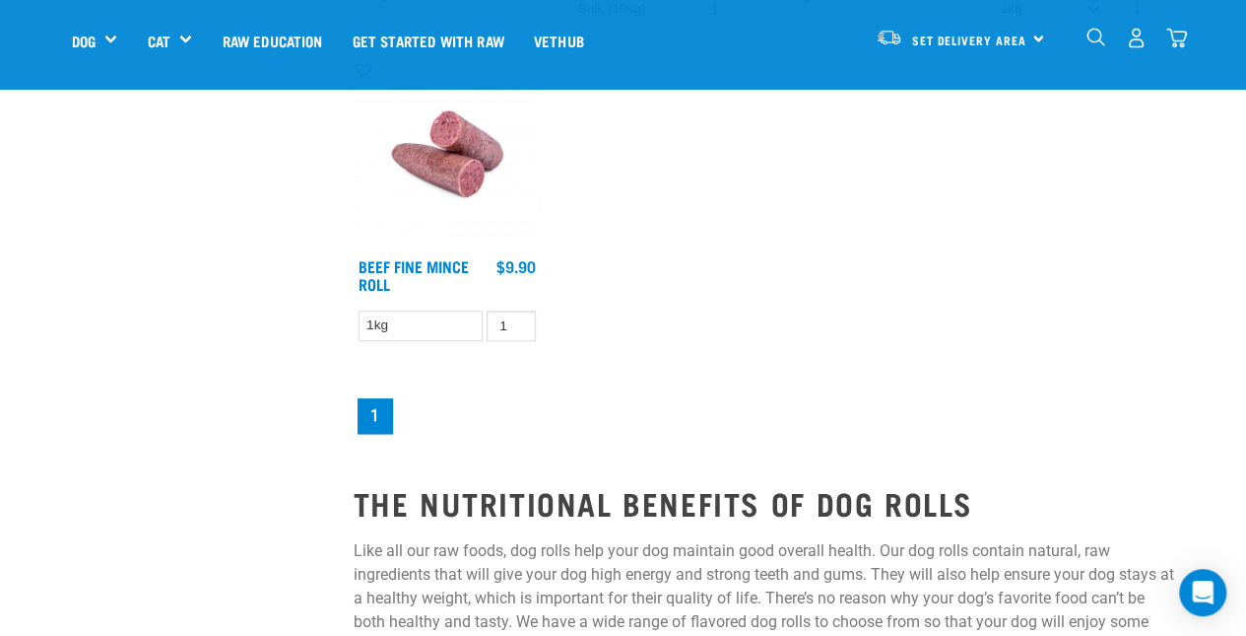
click at [440, 261] on link "Beef Fine Mince Roll" at bounding box center [414, 274] width 110 height 27
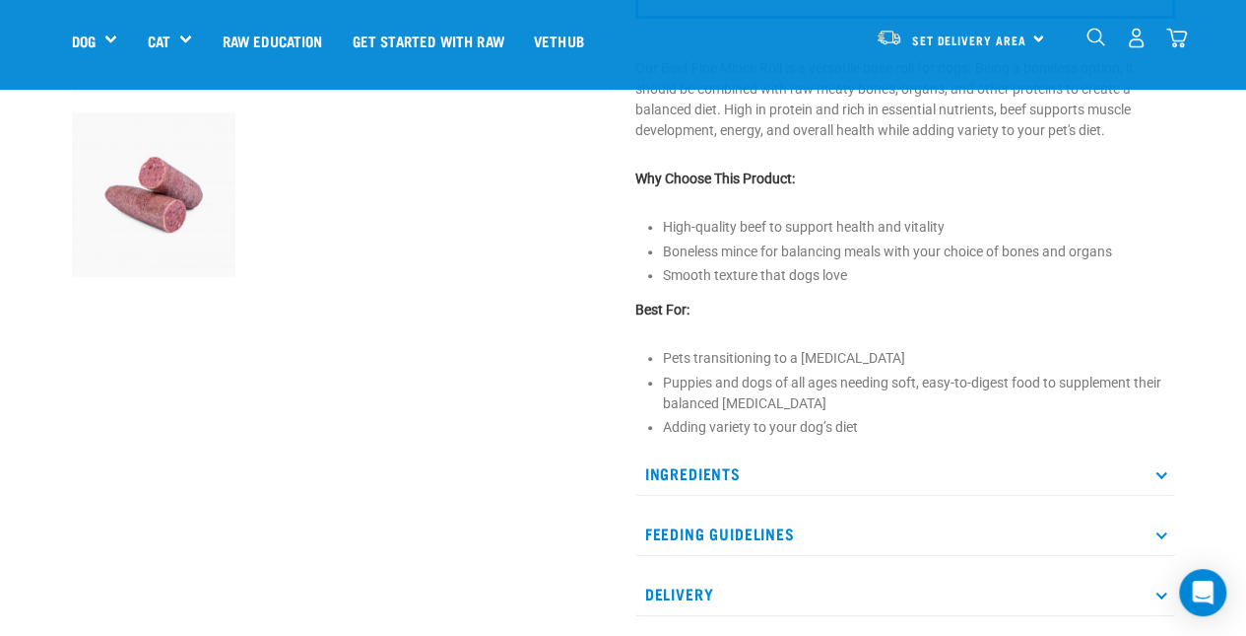
scroll to position [631, 0]
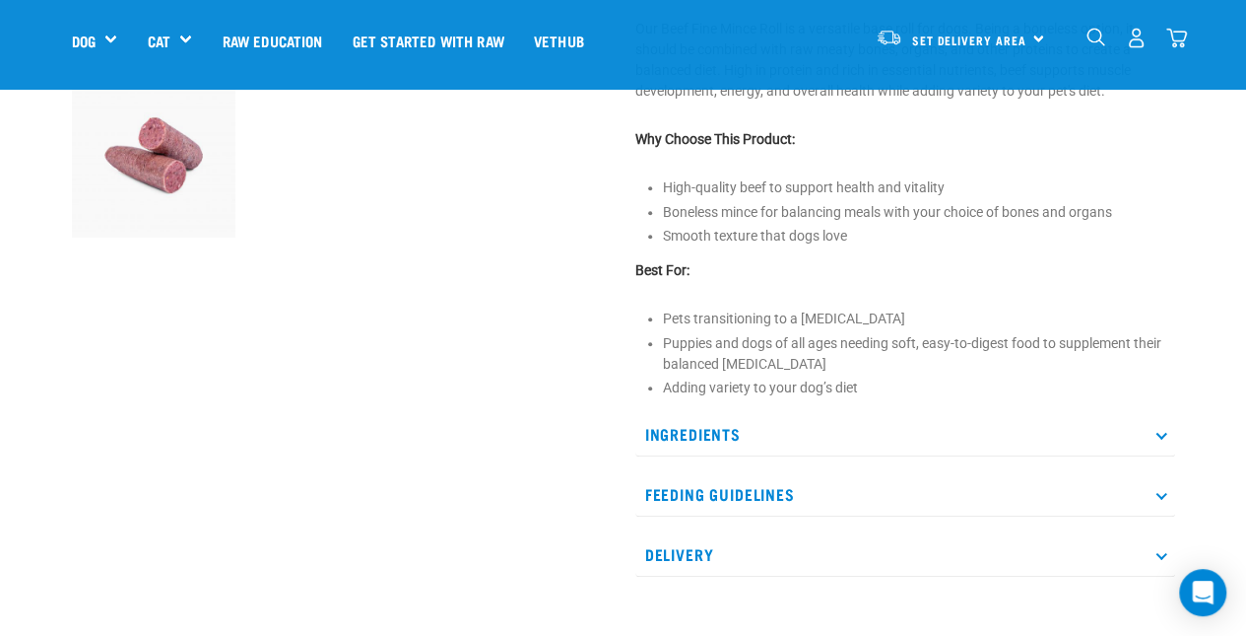
click at [1111, 444] on p "Ingredients" at bounding box center [906, 434] width 540 height 44
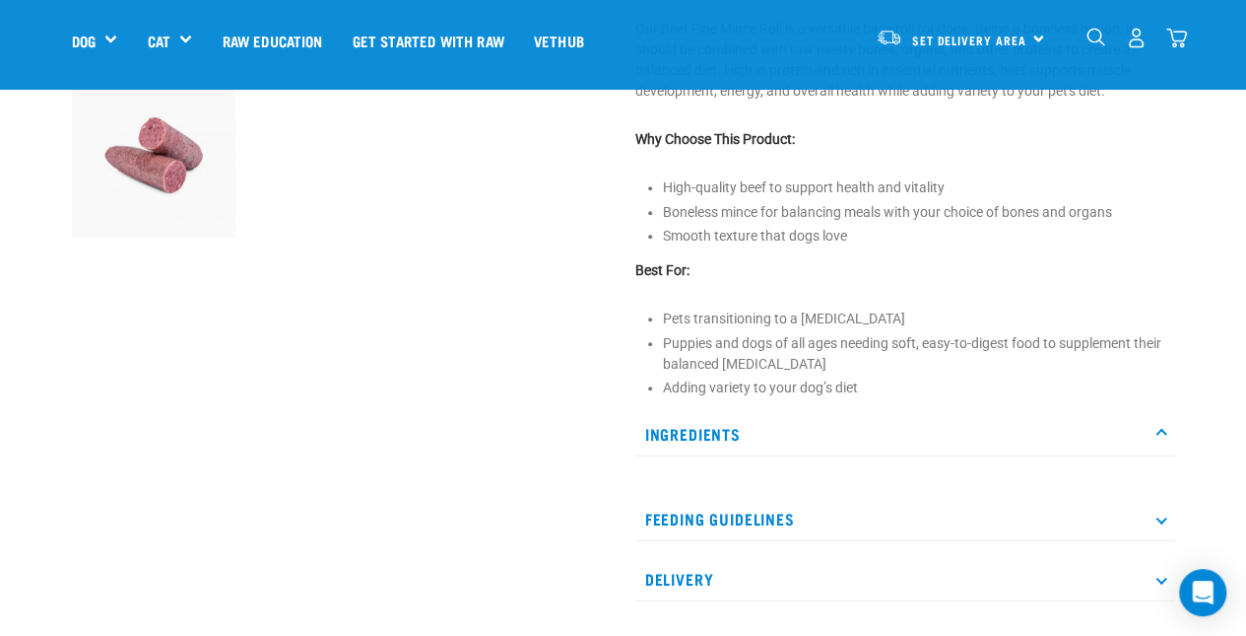
click at [1158, 426] on p "Ingredients" at bounding box center [906, 434] width 540 height 44
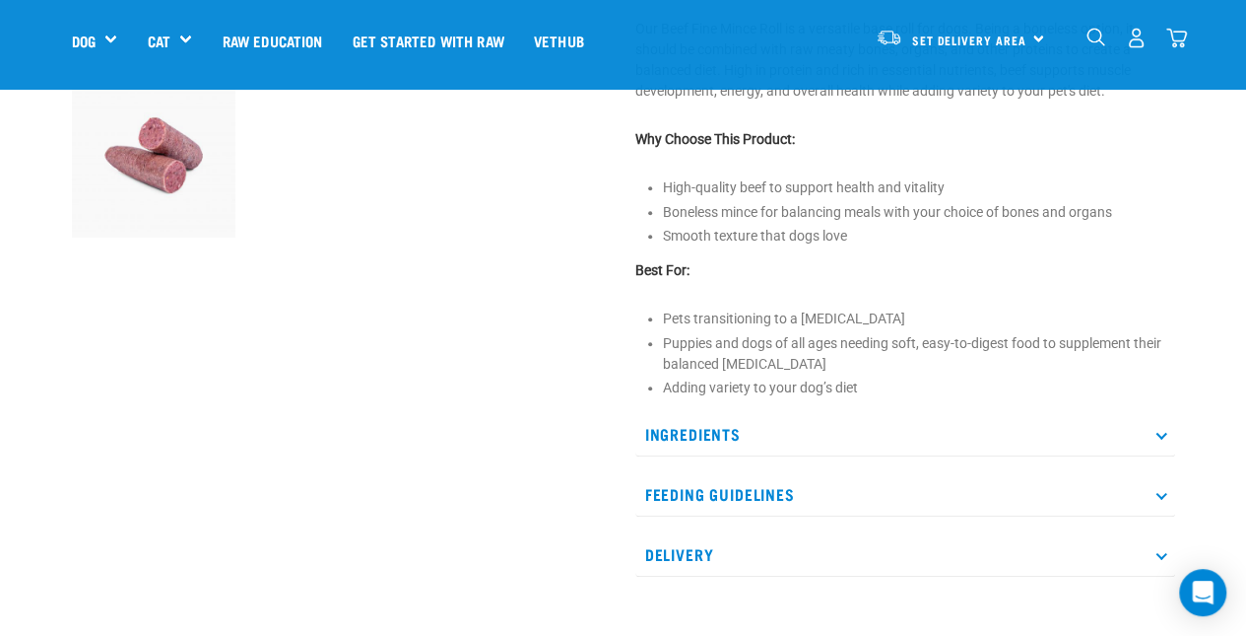
click at [1158, 426] on p "Ingredients" at bounding box center [906, 434] width 540 height 44
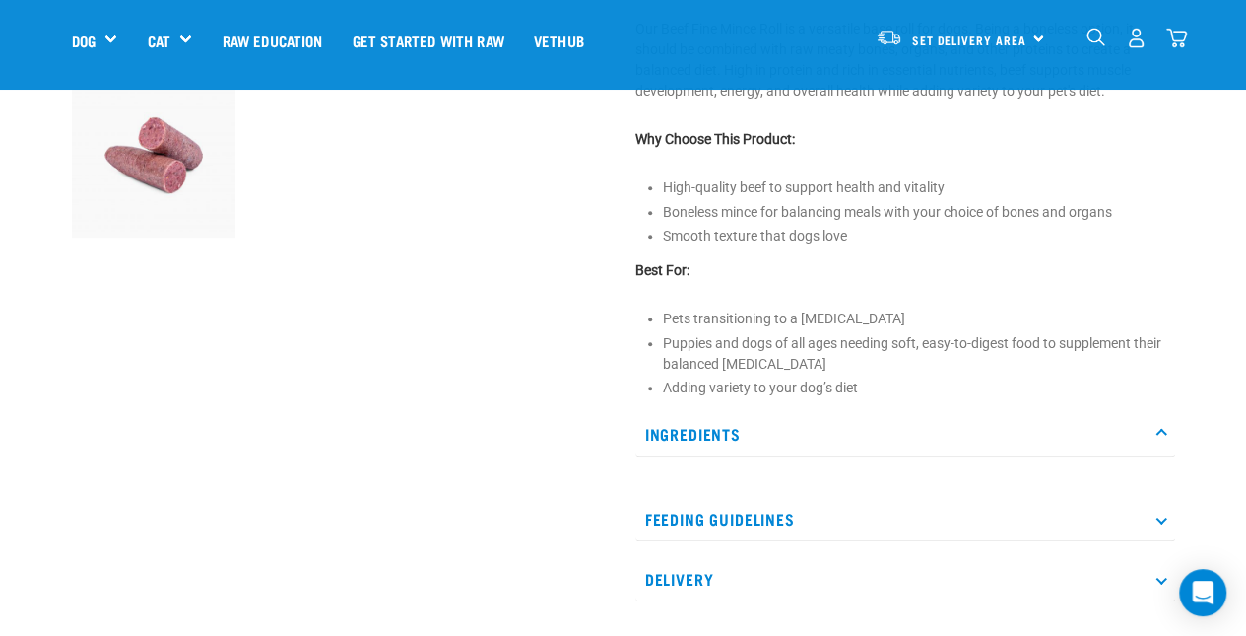
click at [1128, 512] on p "Feeding Guidelines" at bounding box center [906, 519] width 540 height 44
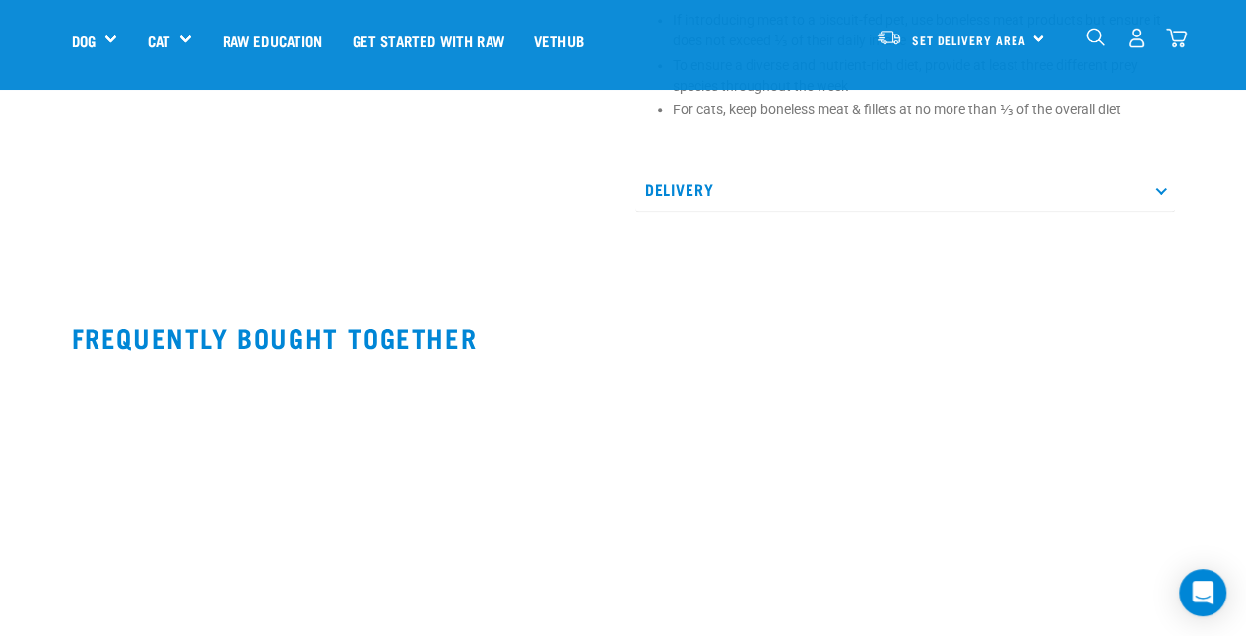
scroll to position [1328, 0]
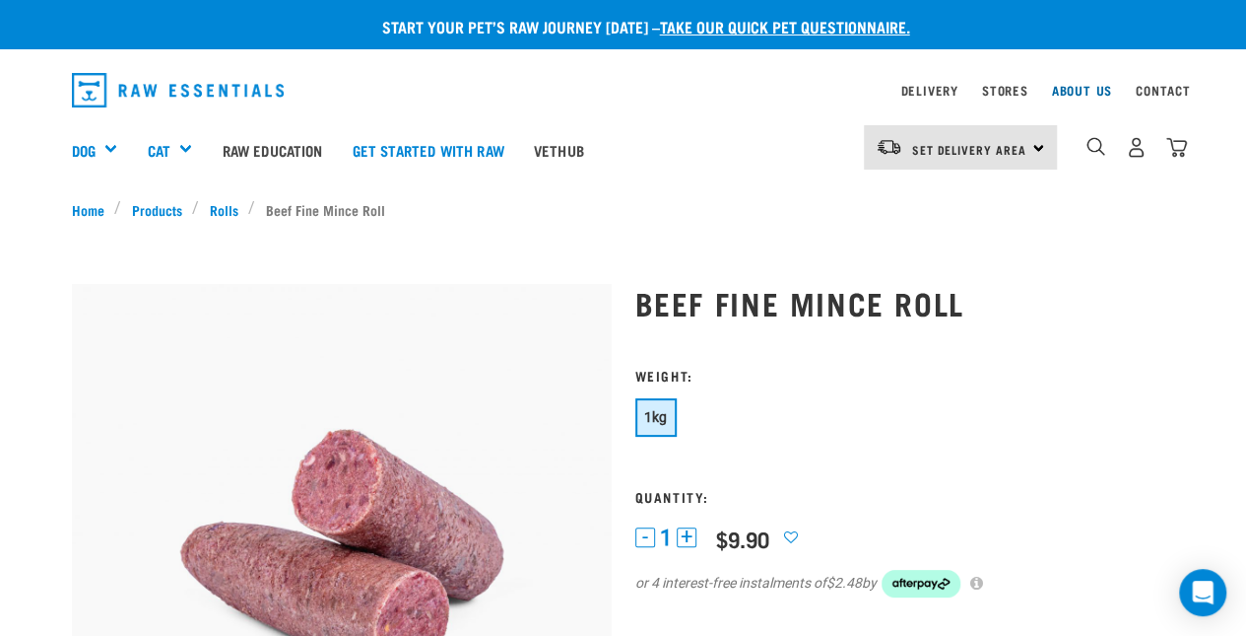
click at [1072, 87] on link "About Us" at bounding box center [1081, 90] width 60 height 7
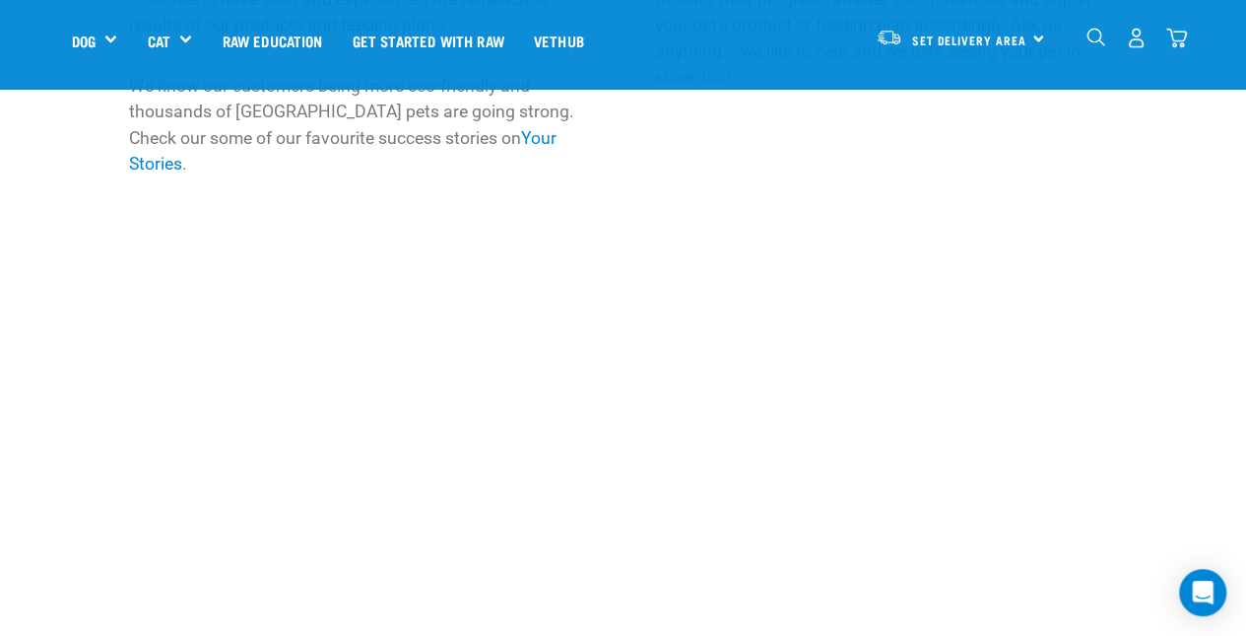
scroll to position [2038, 0]
